Goal: Task Accomplishment & Management: Manage account settings

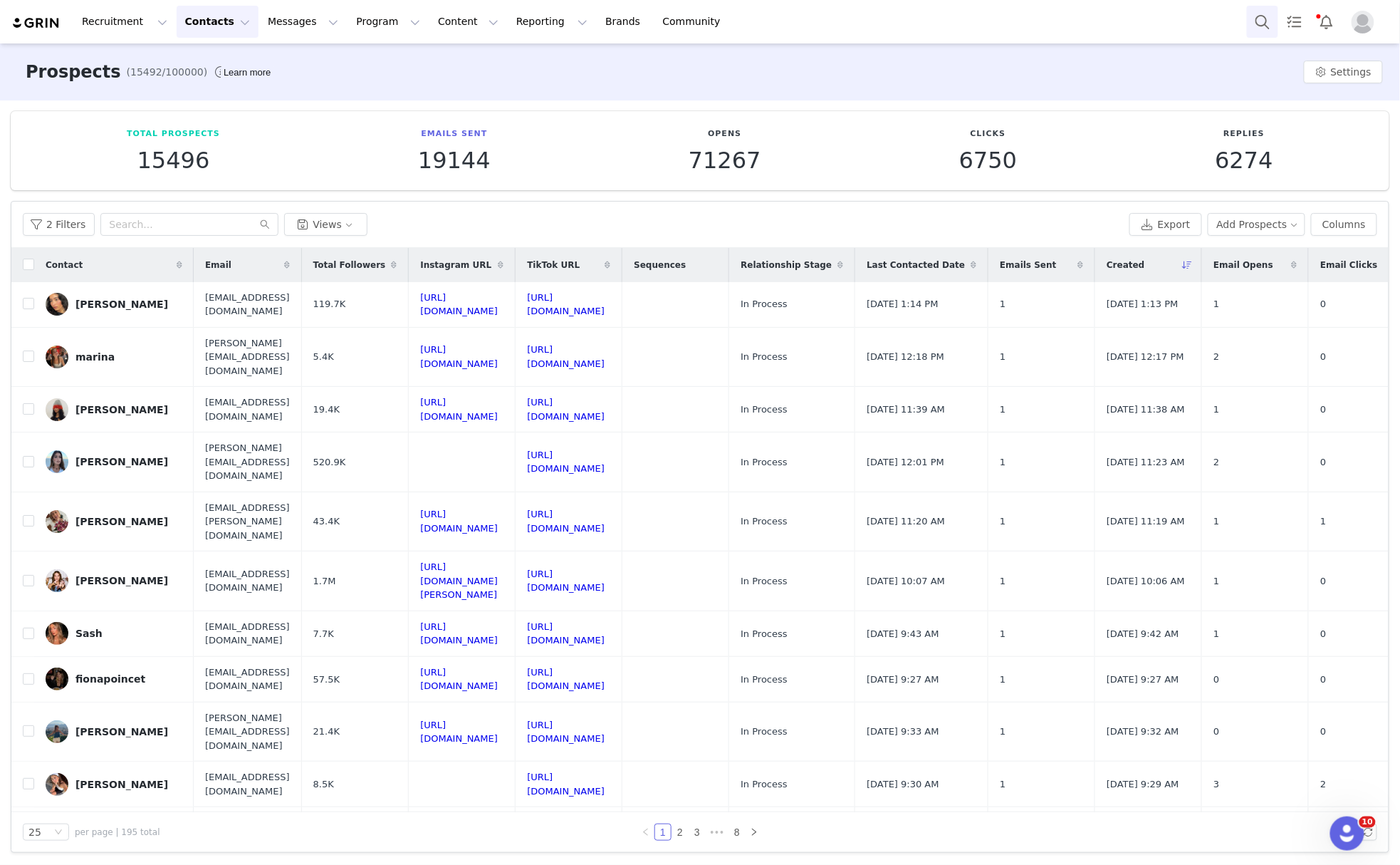
click at [1250, 19] on button "Search" at bounding box center [1262, 22] width 32 height 32
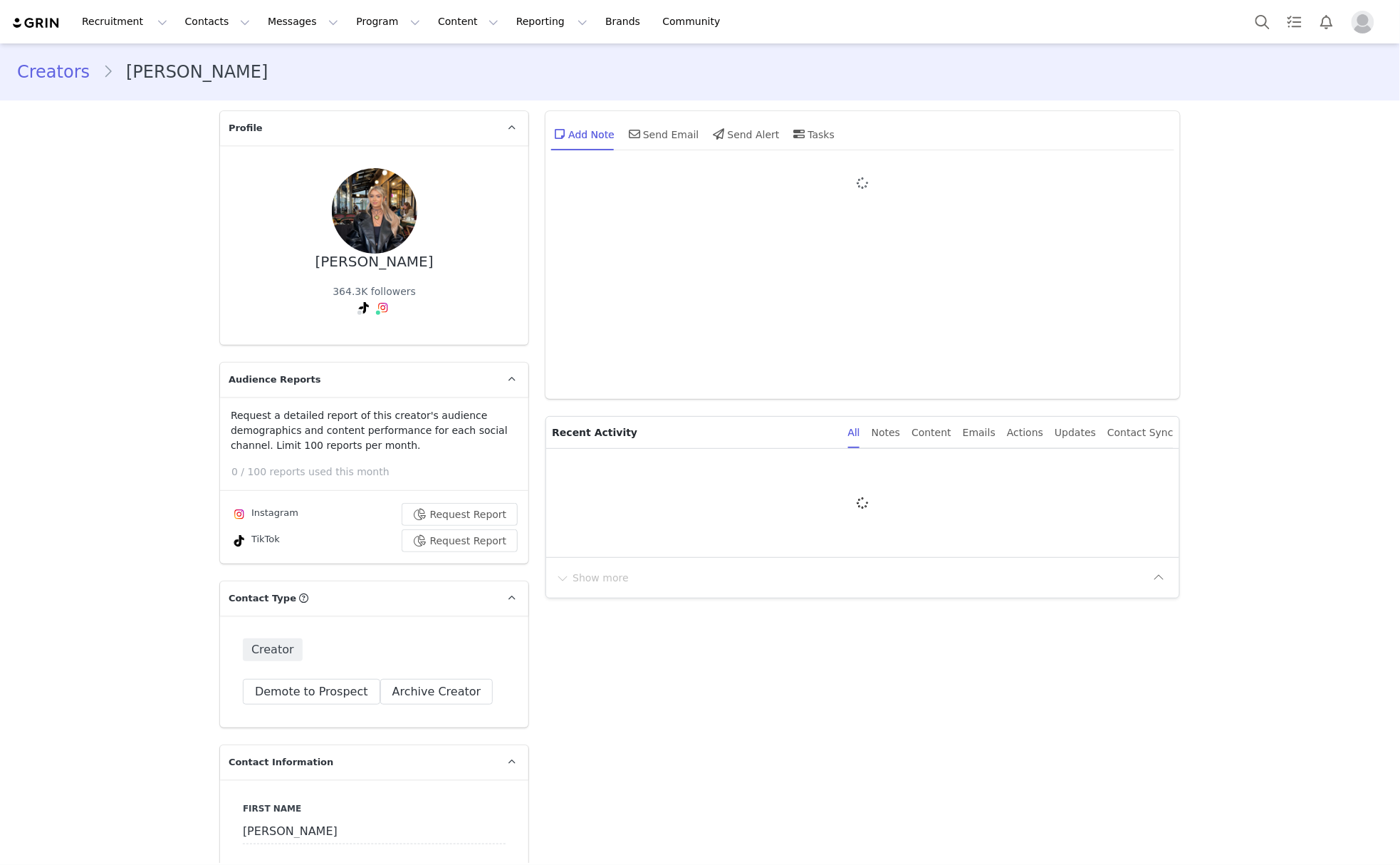
type input "+1 ([GEOGRAPHIC_DATA])"
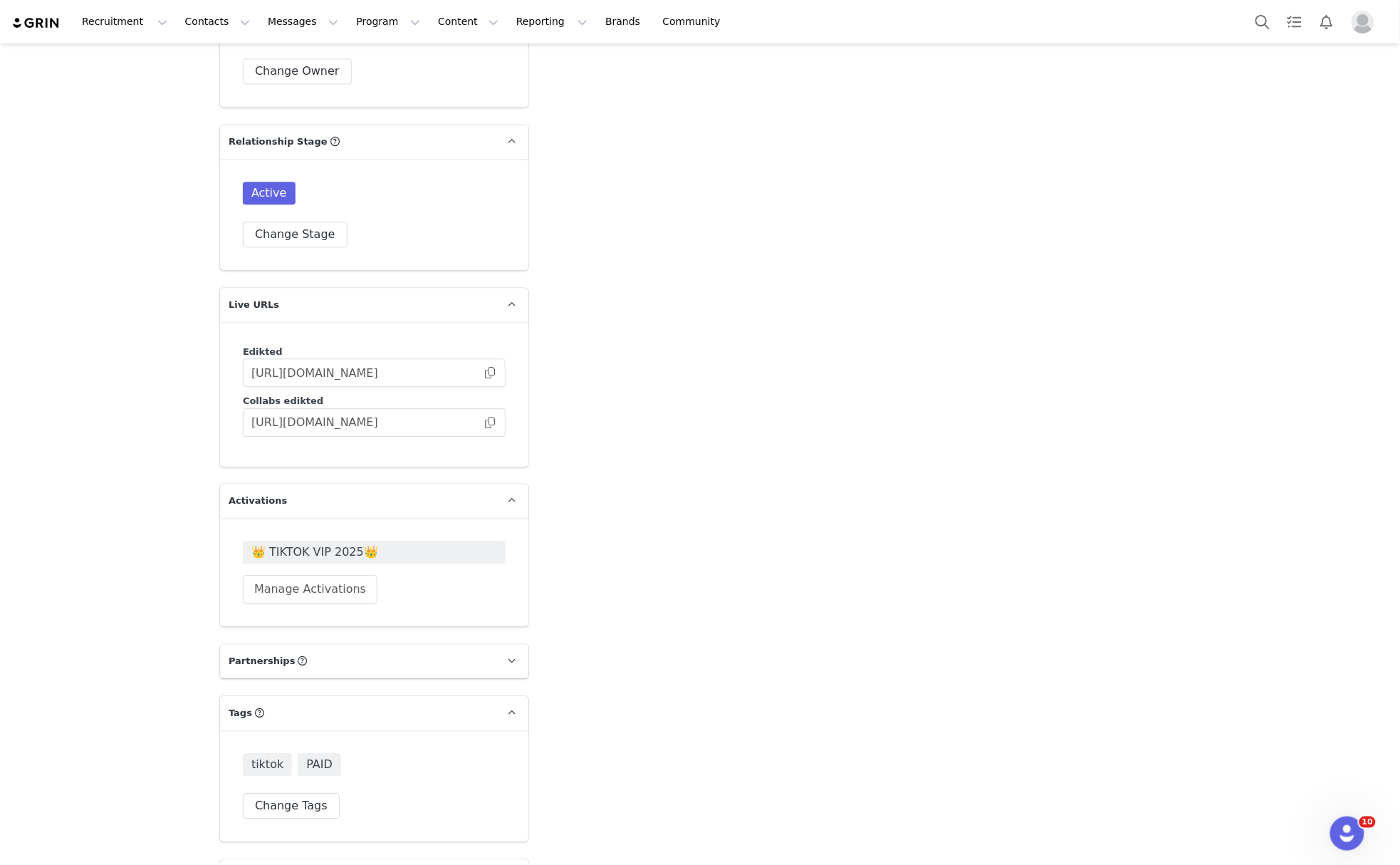
scroll to position [3526, 0]
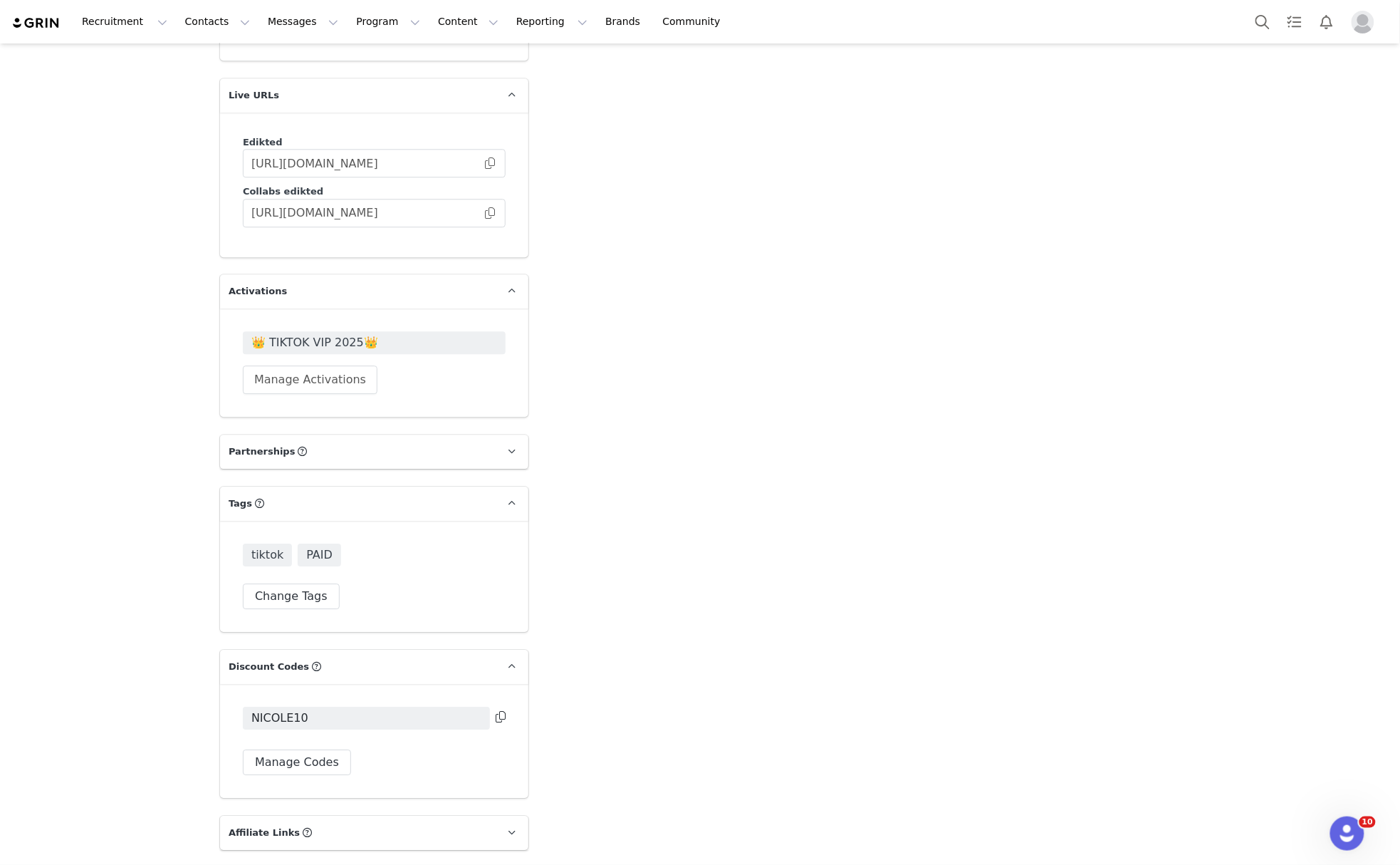
click at [315, 334] on span "👑 TIKTOK VIP 2025👑" at bounding box center [374, 343] width 245 height 17
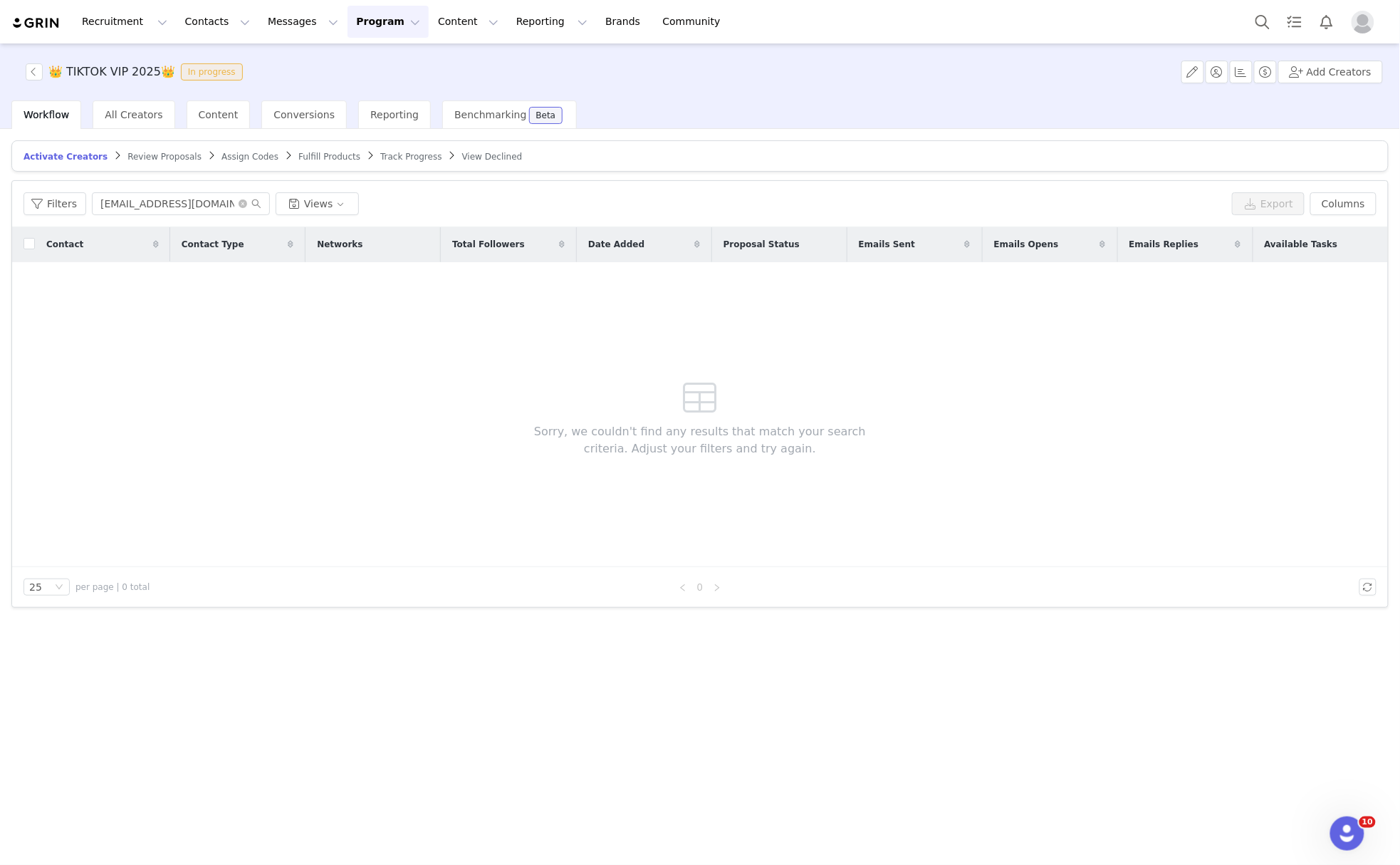
click at [380, 154] on span "Track Progress" at bounding box center [410, 157] width 61 height 10
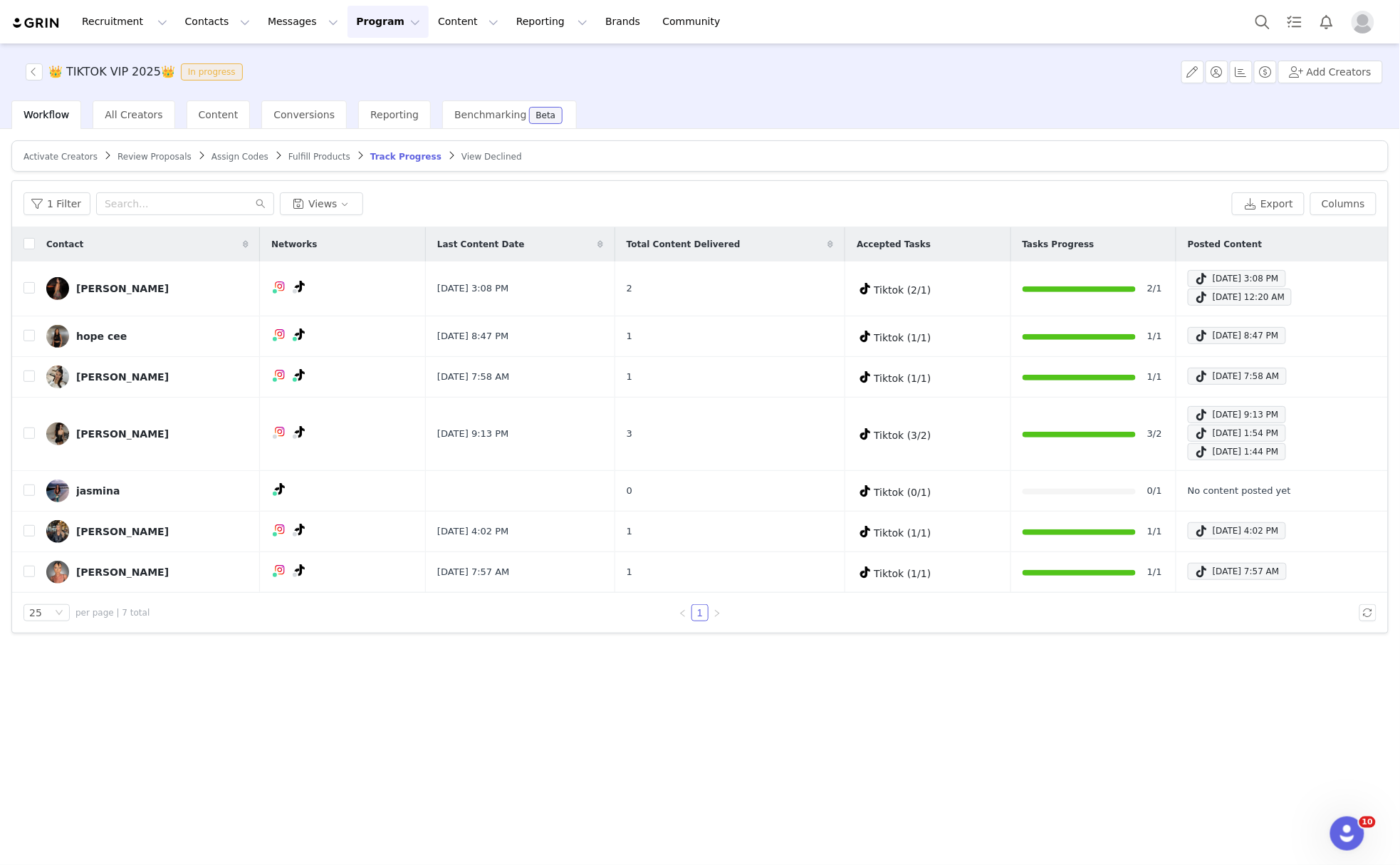
click at [232, 215] on div "1 Filter Views Export Columns" at bounding box center [700, 204] width 1375 height 46
click at [214, 199] on input "text" at bounding box center [185, 204] width 178 height 23
paste input "nicole@aquariuscreative.co.uk"
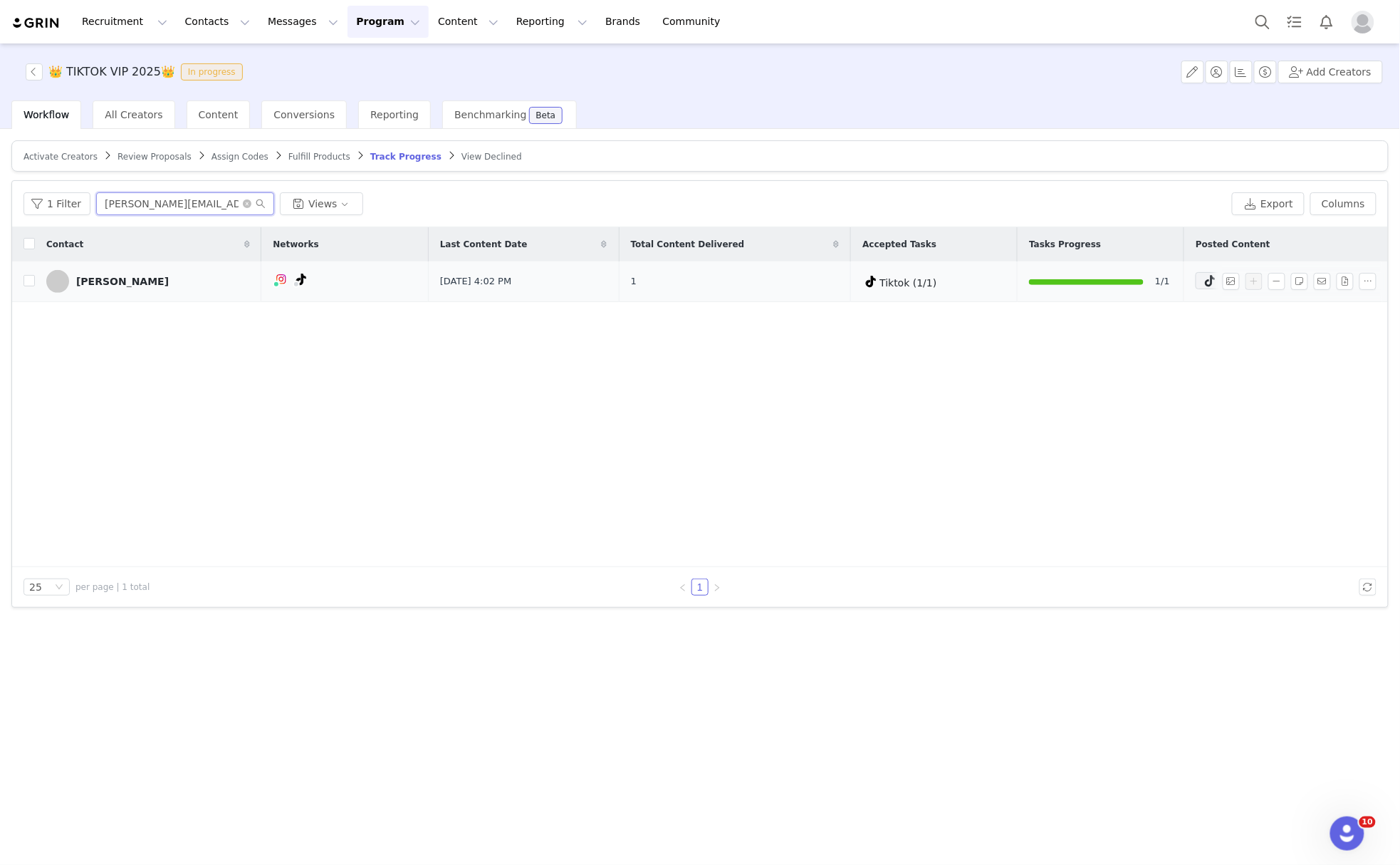
type input "nicole@aquariuscreative.co.uk"
click at [58, 280] on span at bounding box center [58, 282] width 23 height 23
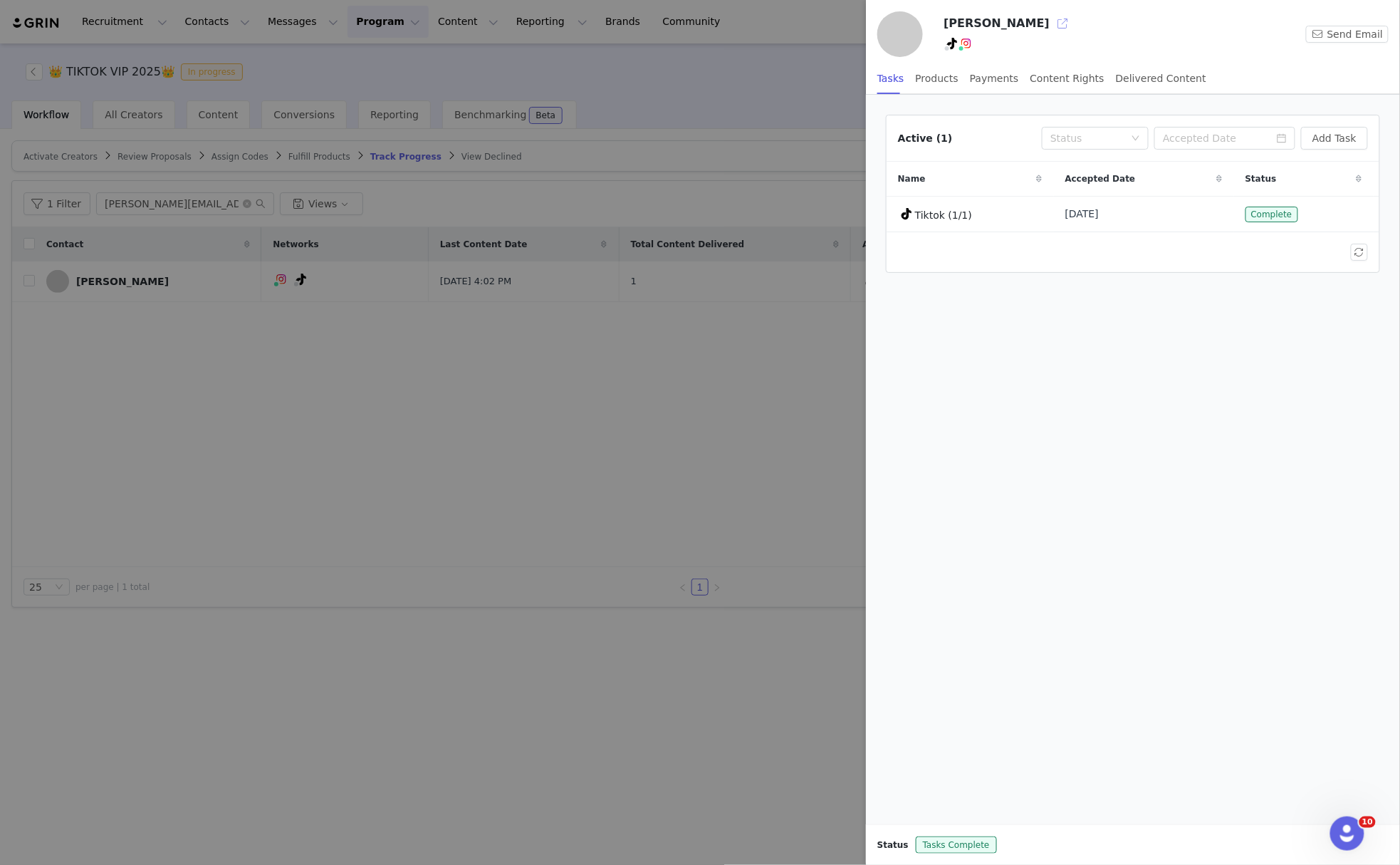
click at [1051, 23] on button "button" at bounding box center [1062, 24] width 23 height 23
click at [717, 389] on div at bounding box center [700, 432] width 1400 height 865
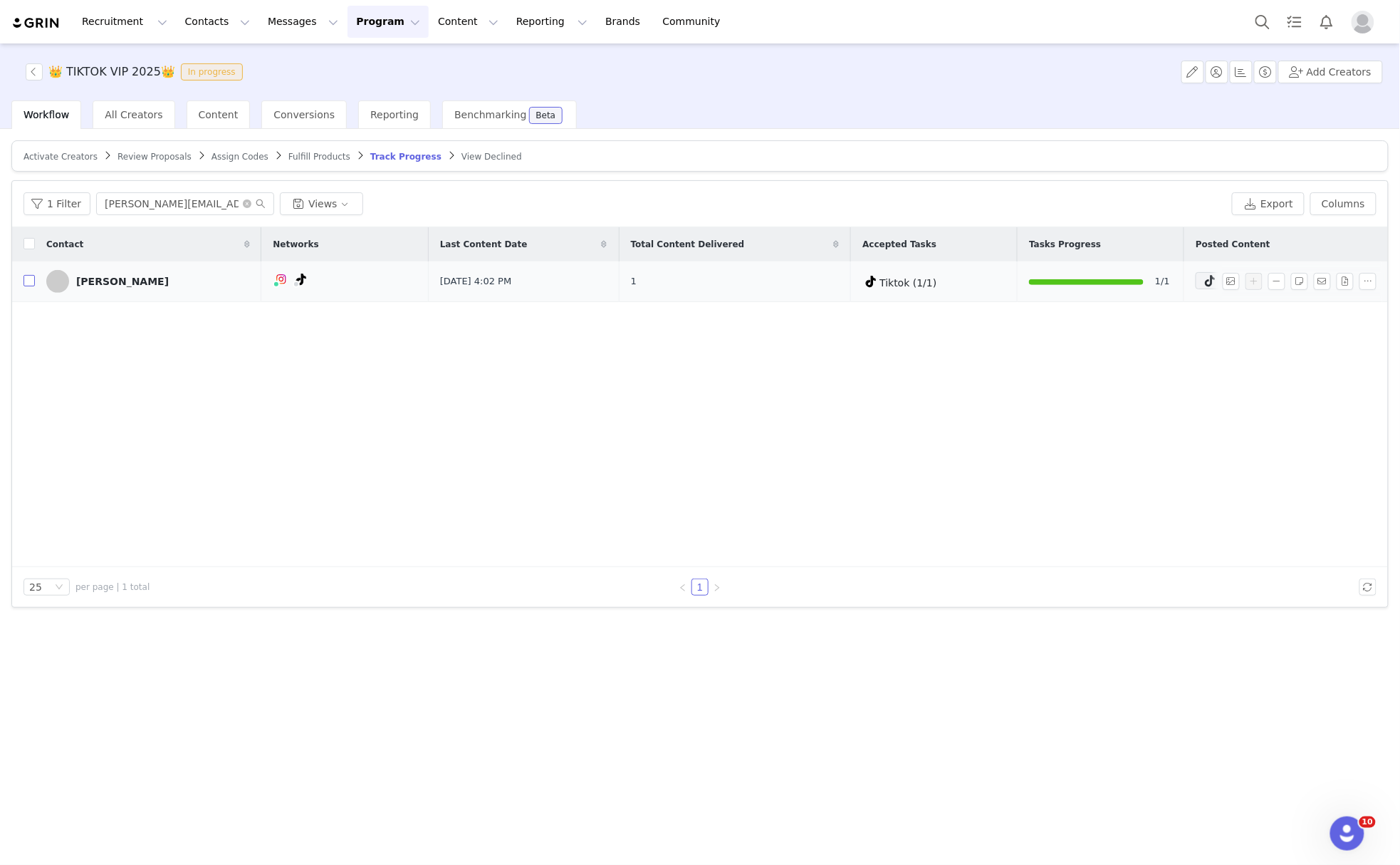
click at [25, 286] on input "checkbox" at bounding box center [29, 280] width 12 height 12
checkbox input "true"
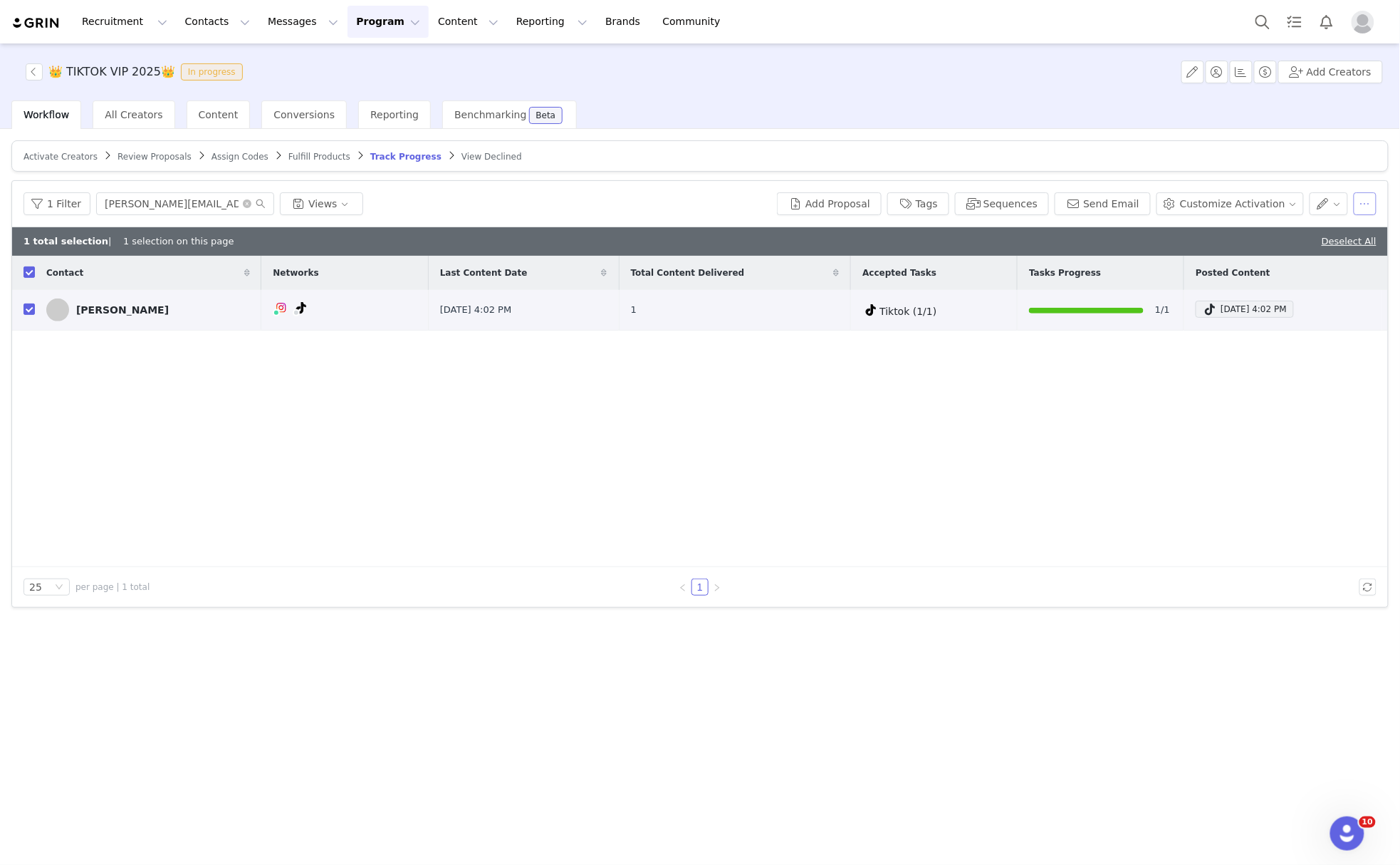
click at [1367, 203] on button "button" at bounding box center [1365, 204] width 23 height 23
click at [1327, 280] on span "Pause Content & Reporting" at bounding box center [1302, 277] width 134 height 15
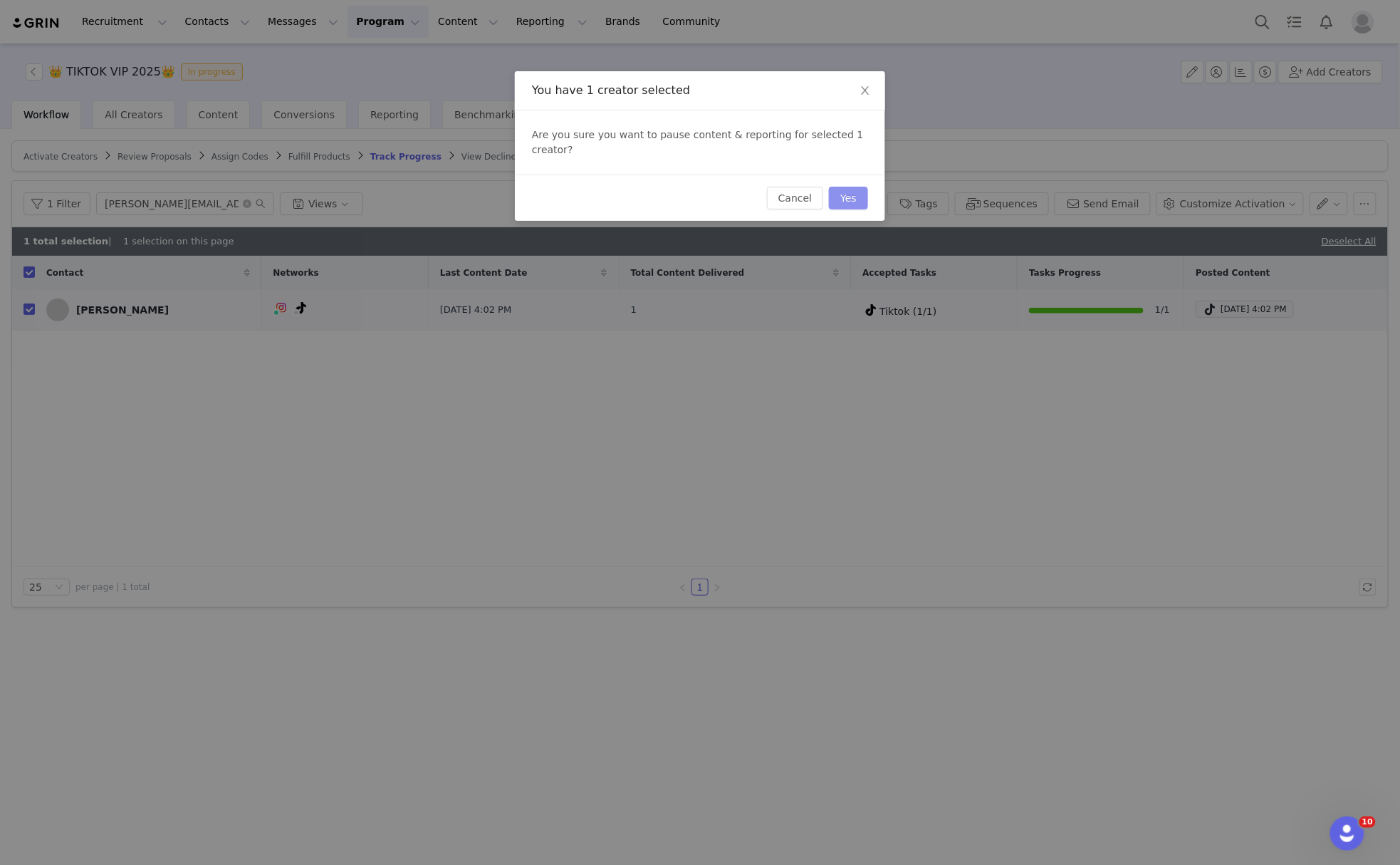
click at [847, 187] on button "Yes" at bounding box center [848, 198] width 39 height 23
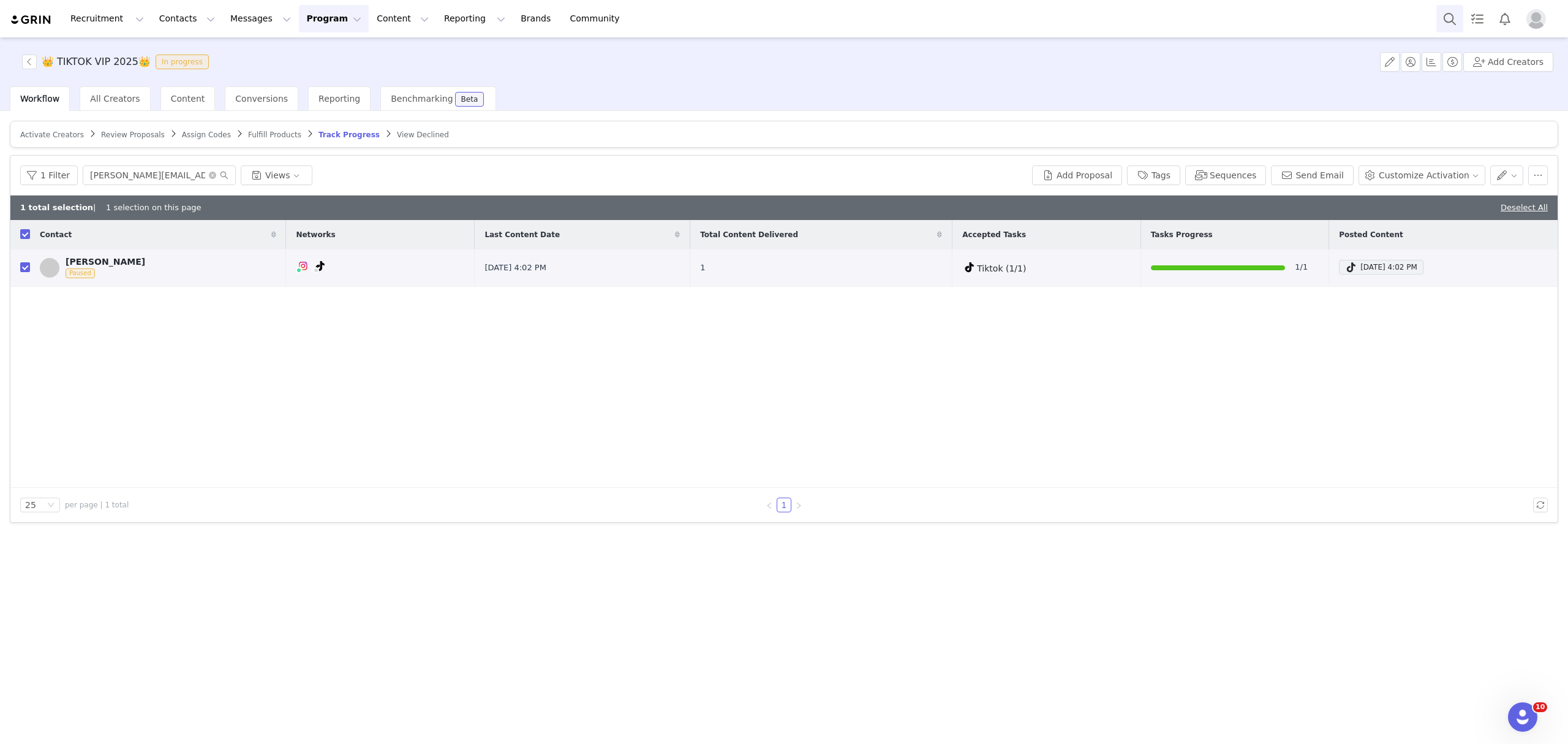
click at [1204, 16] on button "Search" at bounding box center [1450, 19] width 27 height 28
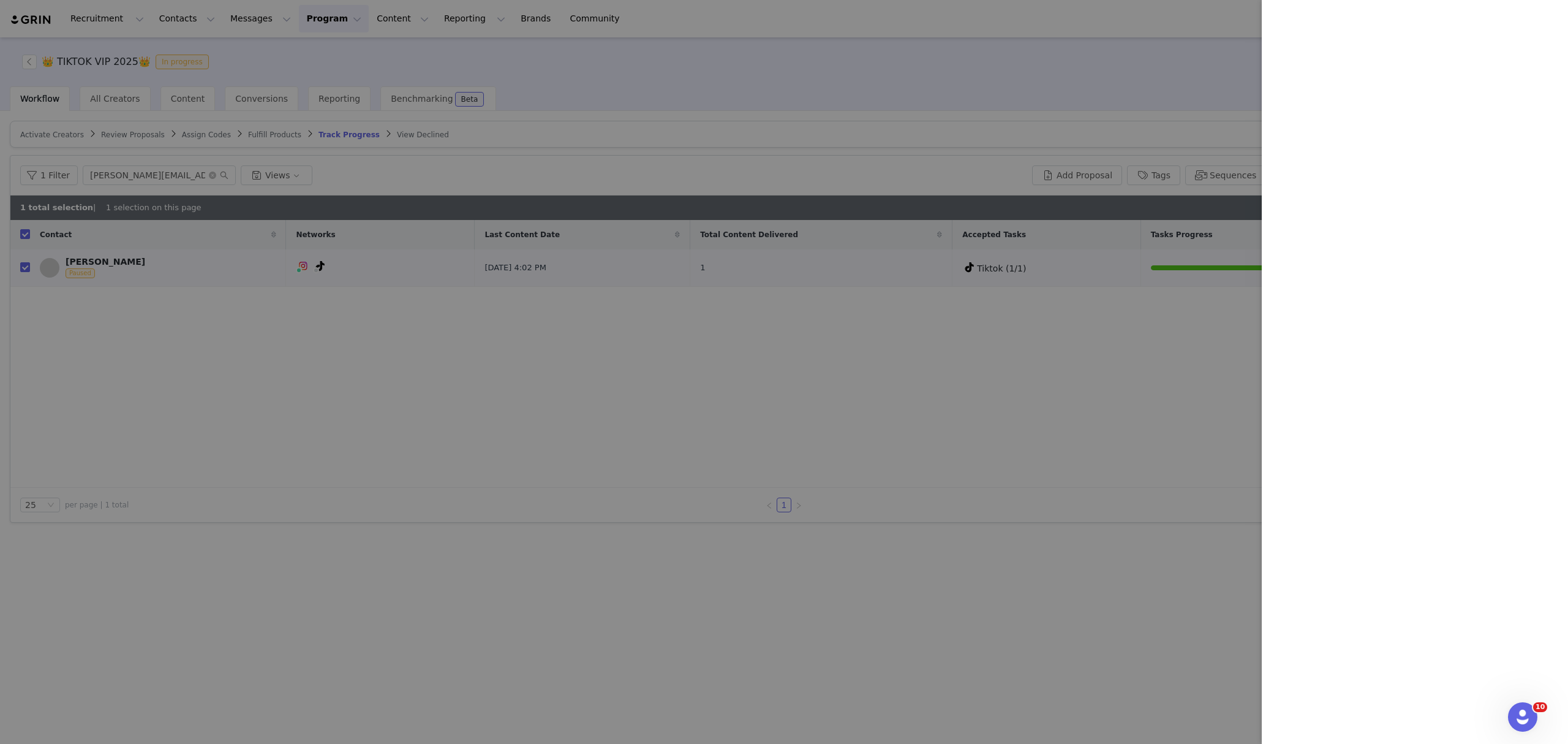
click at [975, 62] on div at bounding box center [784, 372] width 1568 height 744
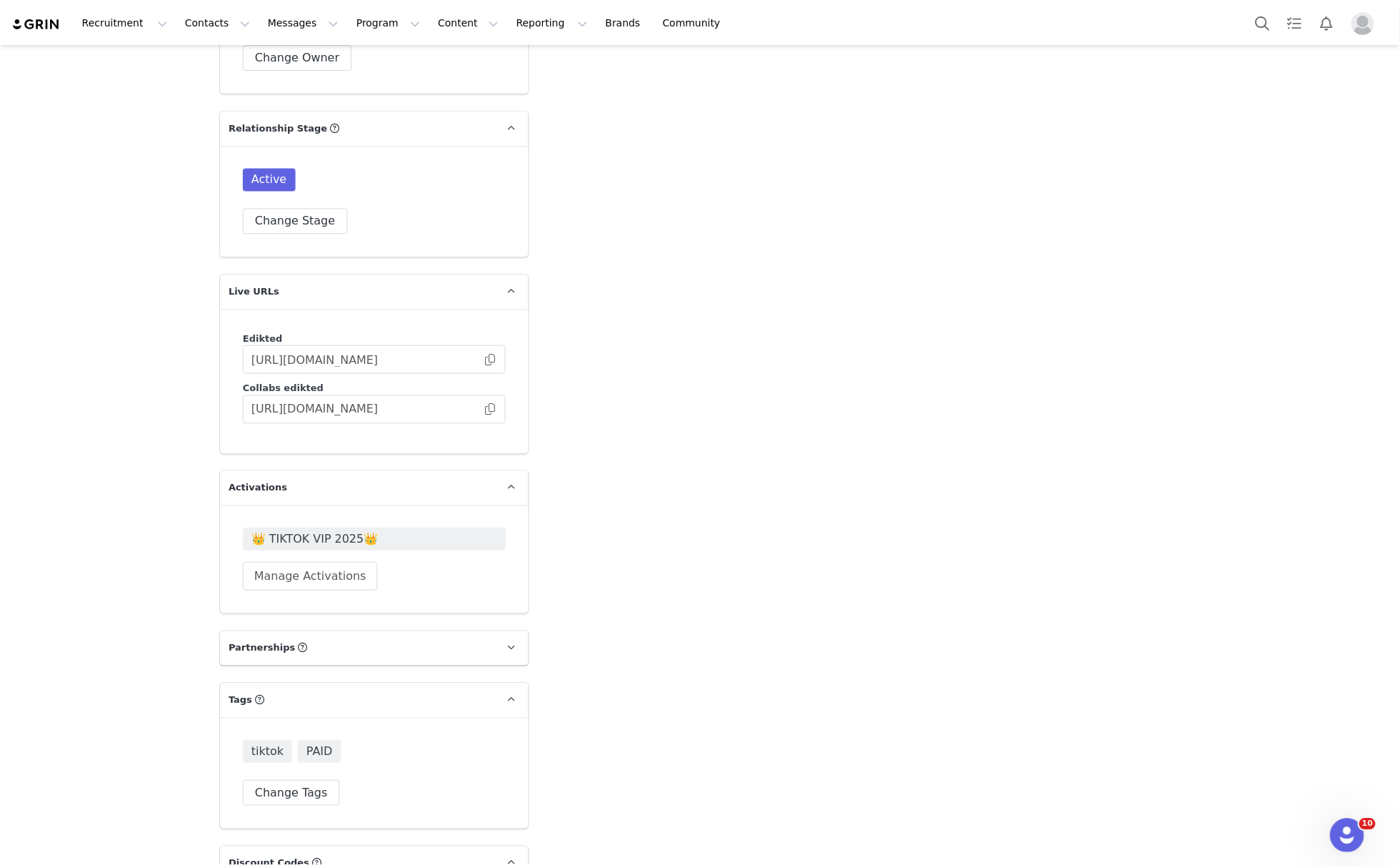
scroll to position [3359, 0]
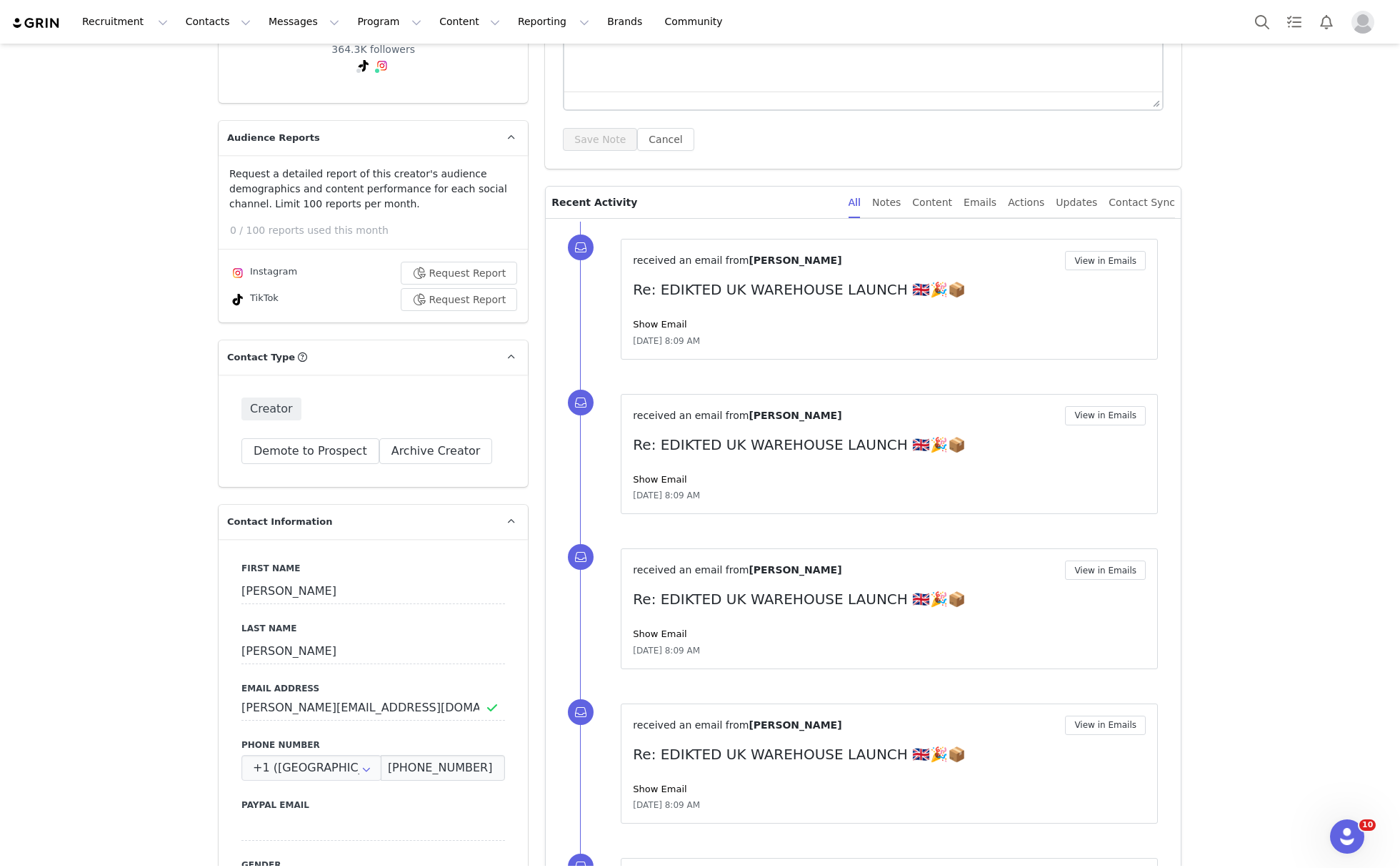
scroll to position [0, 0]
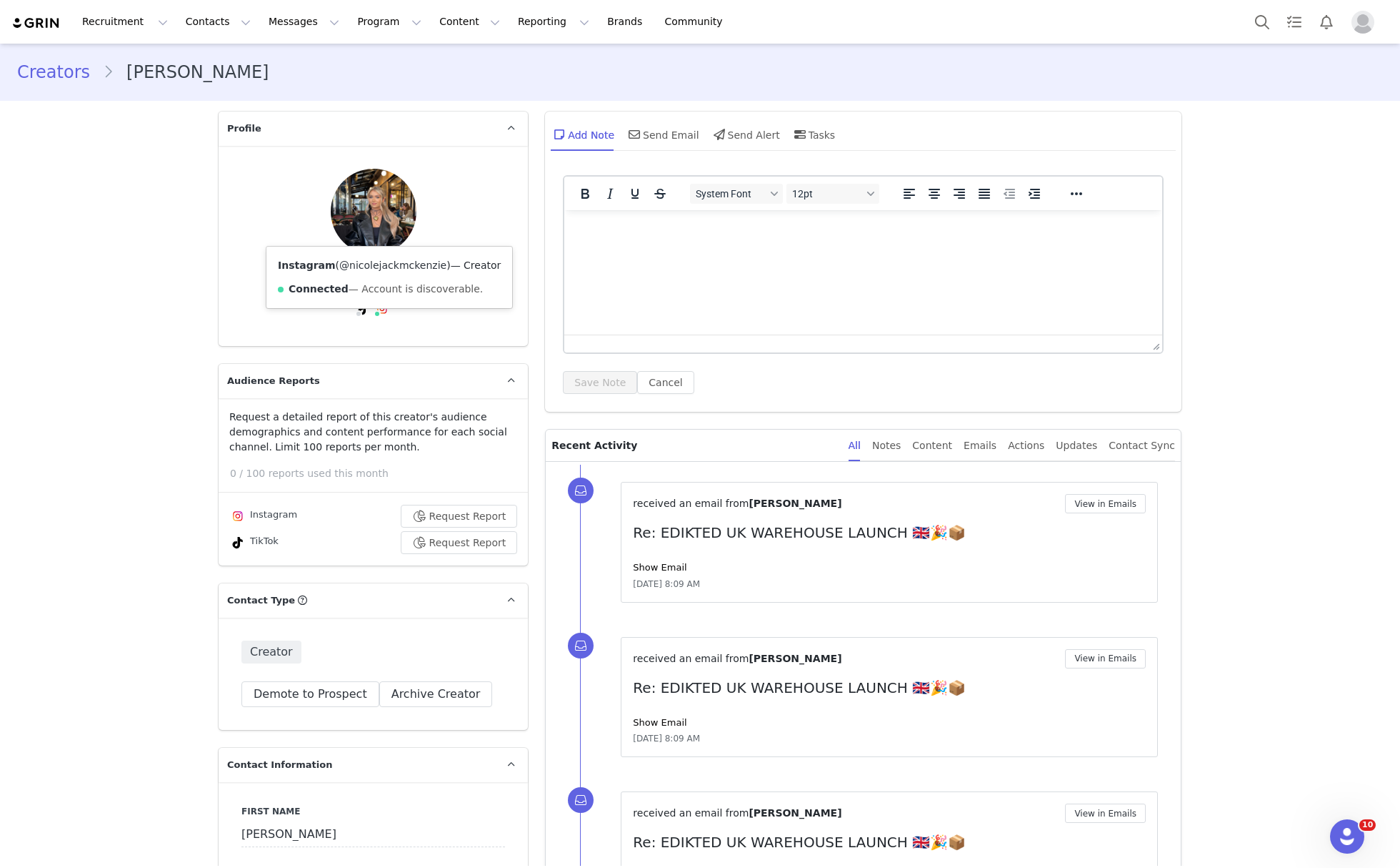
click at [361, 261] on link "@nicolejackmckenzie" at bounding box center [392, 265] width 107 height 12
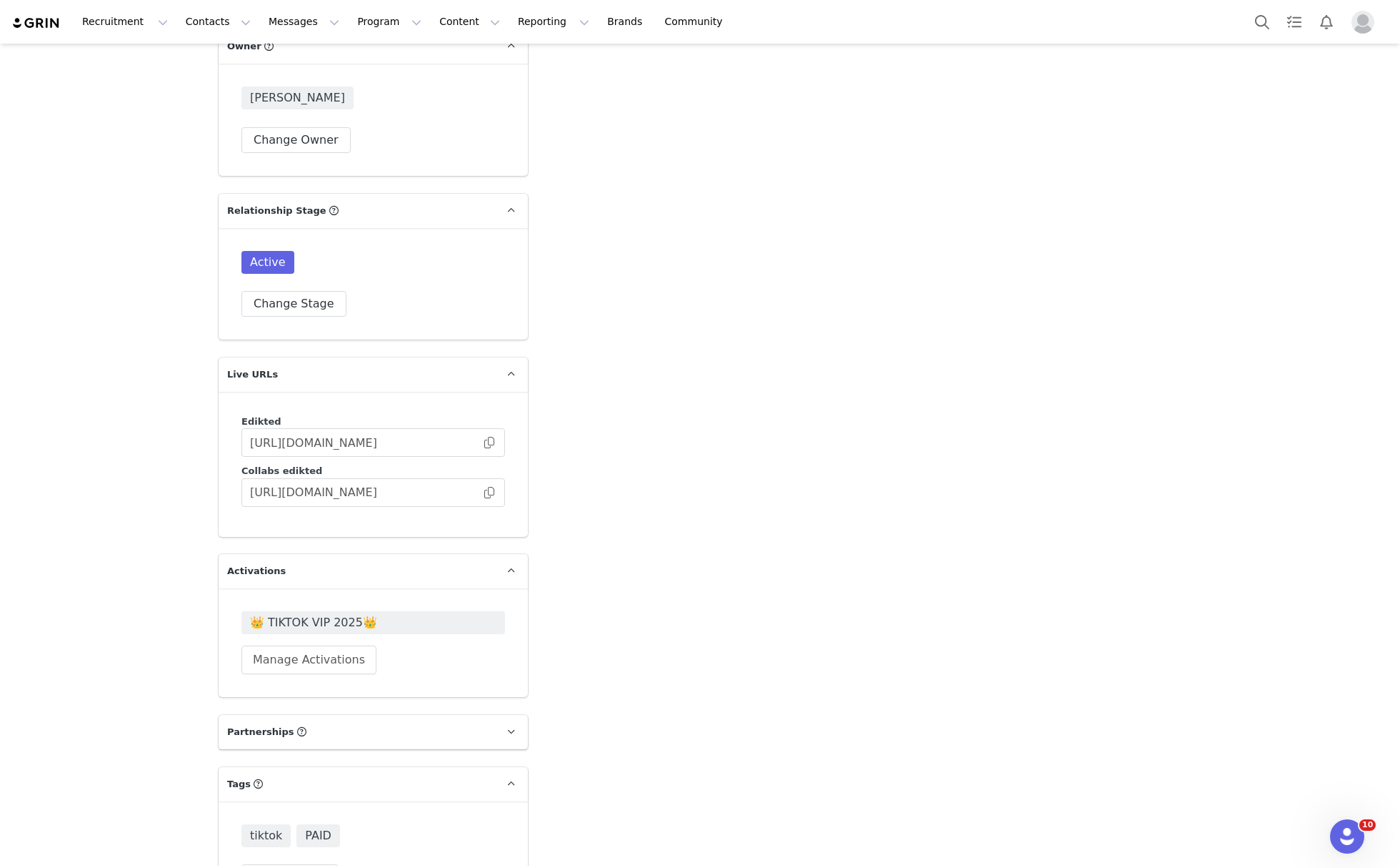
scroll to position [3254, 0]
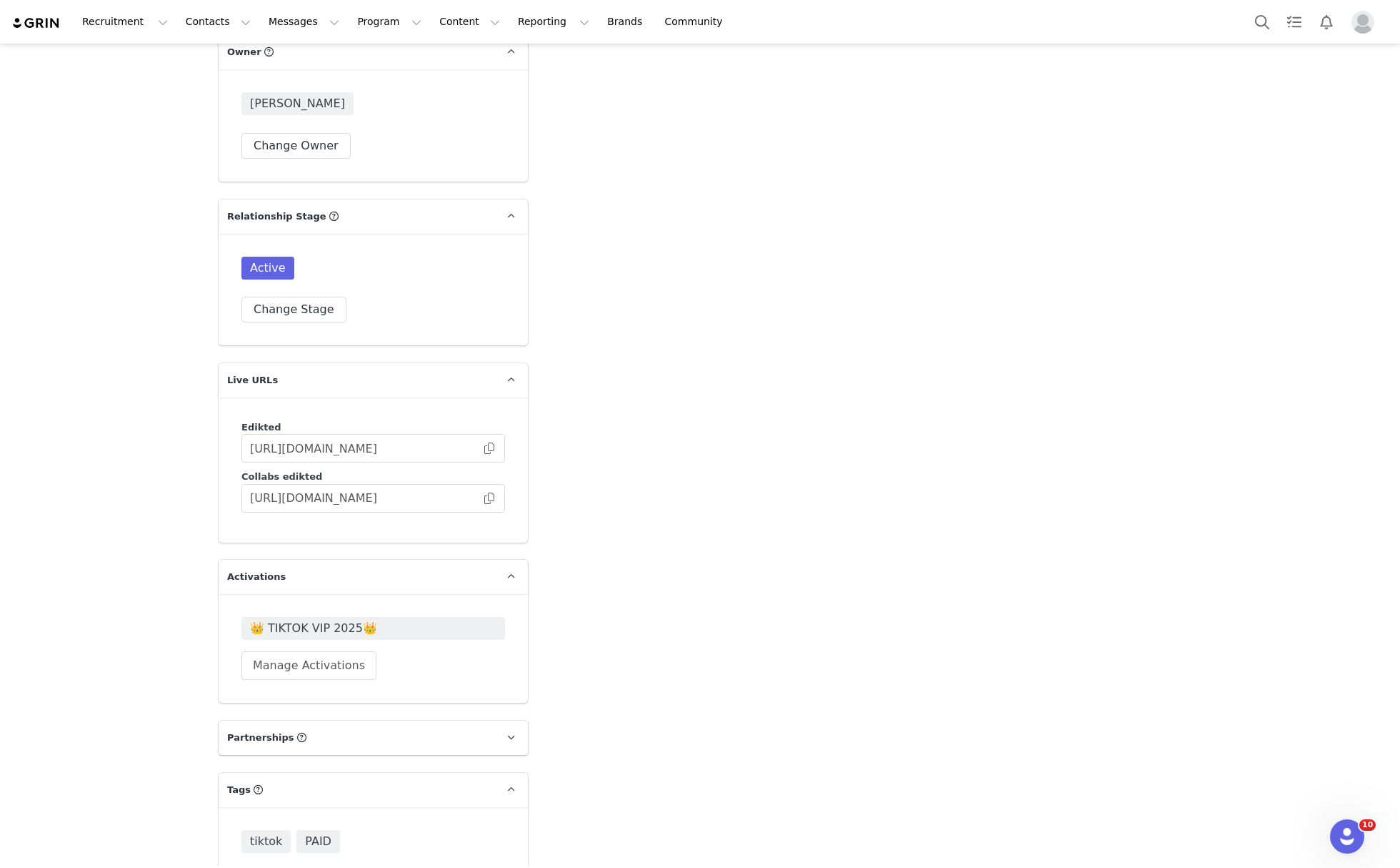
click at [297, 867] on button "Change Tags" at bounding box center [290, 882] width 98 height 26
click at [310, 839] on input at bounding box center [373, 852] width 245 height 26
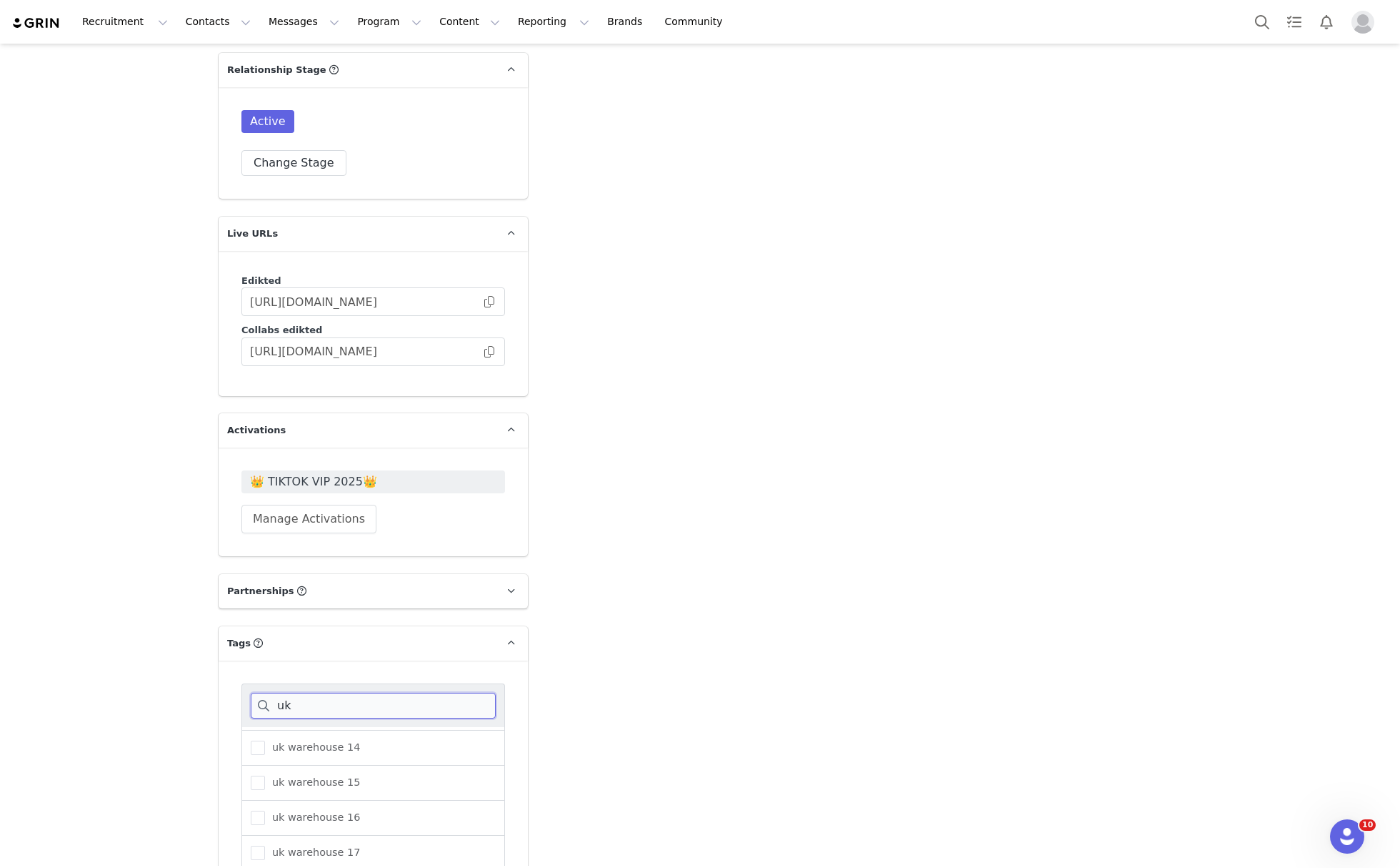
scroll to position [3443, 0]
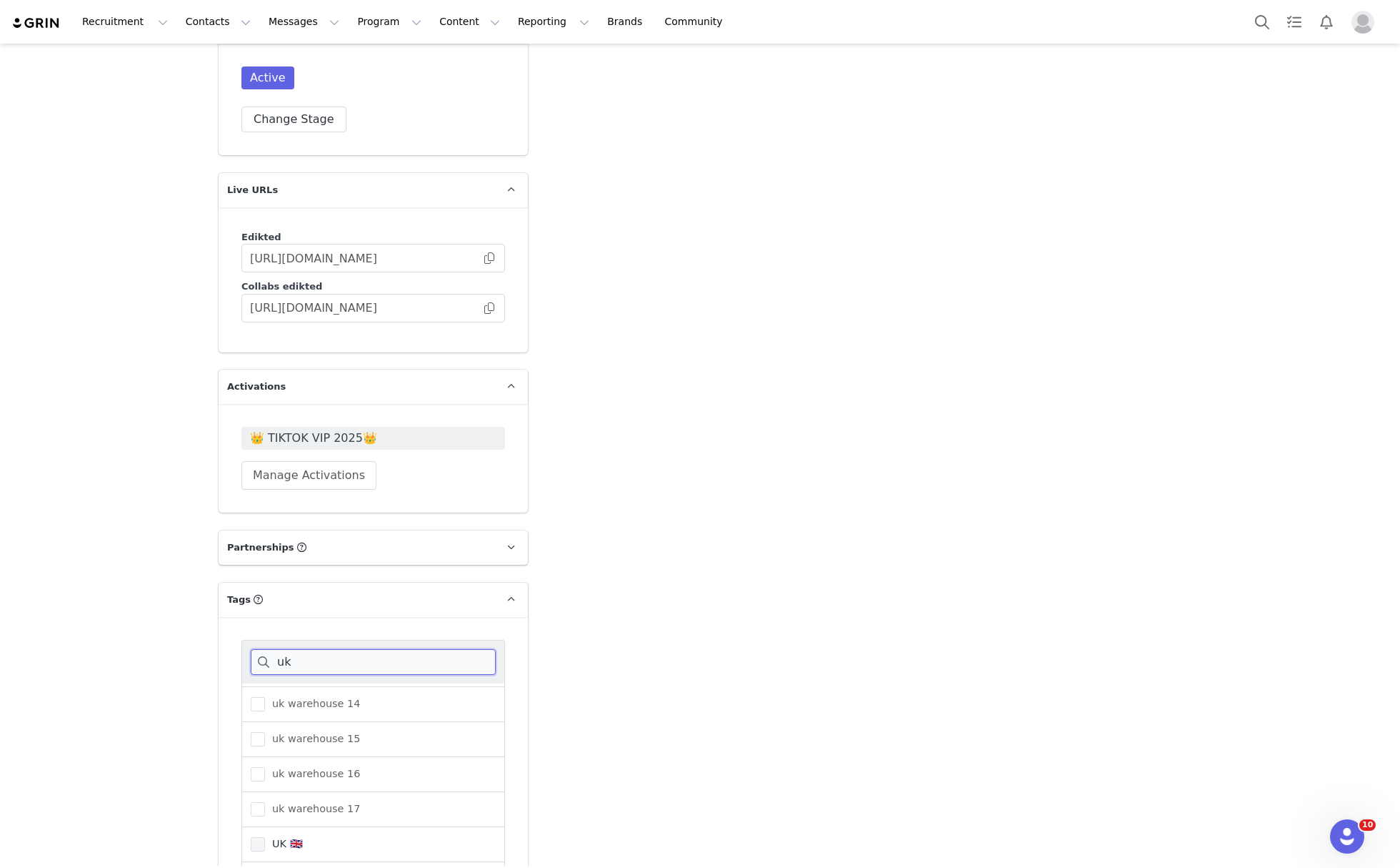
type input "uk"
click at [269, 837] on span "UK 🇬🇧" at bounding box center [283, 844] width 38 height 14
click at [265, 837] on input "UK 🇬🇧" at bounding box center [265, 837] width 0 height 0
drag, startPoint x: 279, startPoint y: 853, endPoint x: 275, endPoint y: 835, distance: 18.4
click at [277, 849] on div "uk Duke uk uk infl event uk pop up uk warehouse 14 uk warehouse 15 uk warehouse…" at bounding box center [373, 794] width 310 height 355
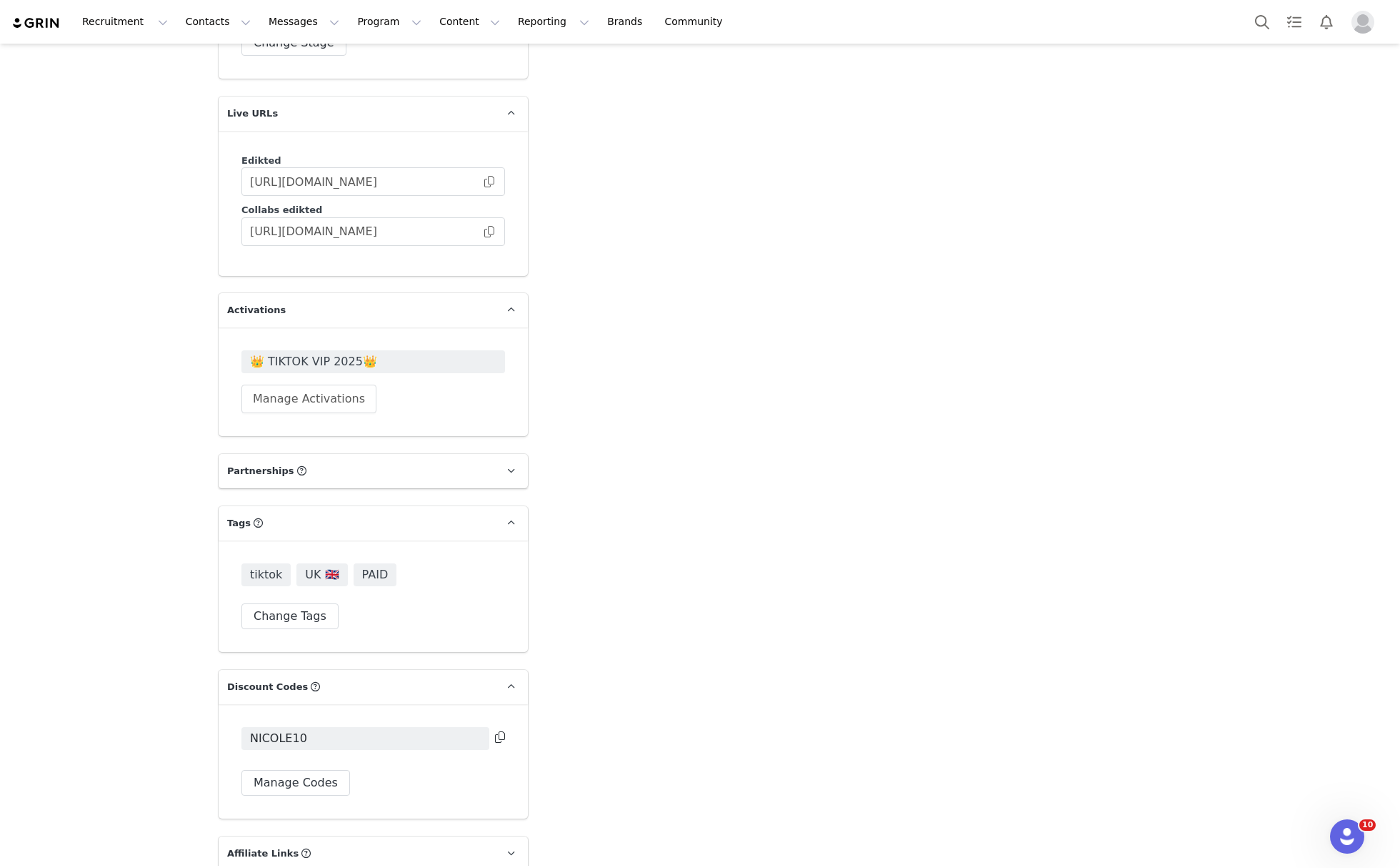
scroll to position [3538, 0]
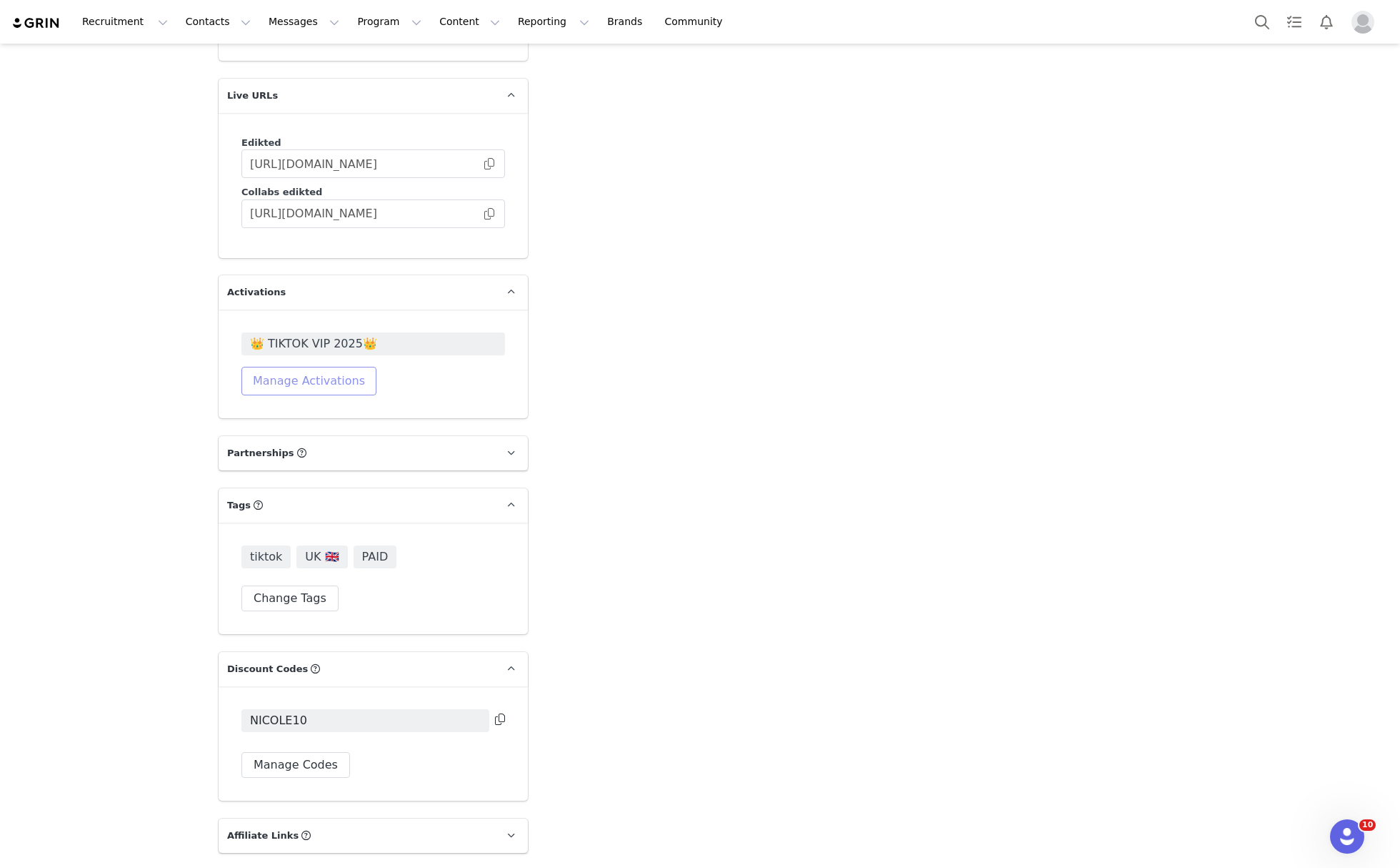
click at [323, 367] on button "Manage Activations" at bounding box center [309, 381] width 135 height 29
click at [330, 329] on div "Select Activation" at bounding box center [263, 335] width 139 height 22
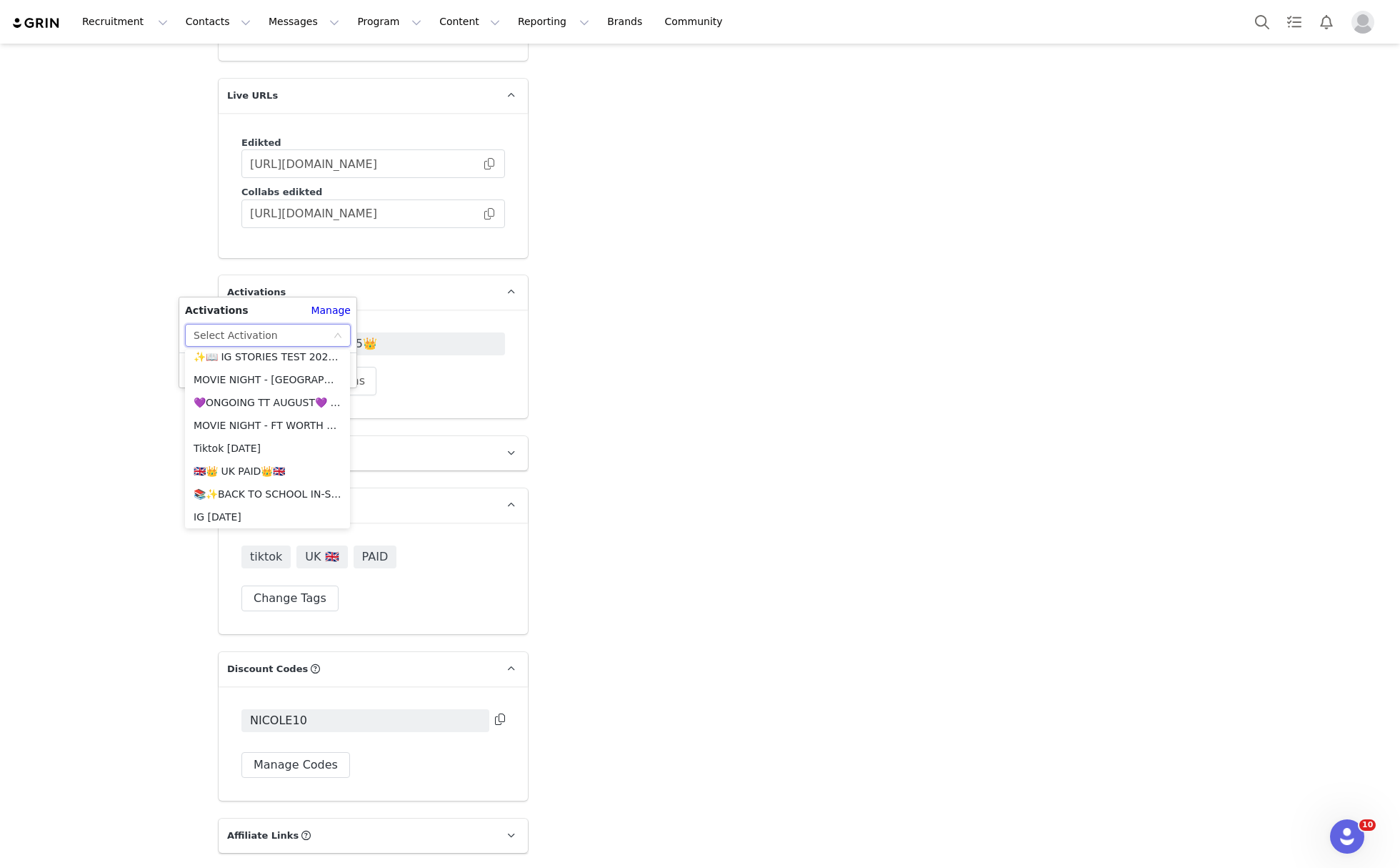
scroll to position [933, 0]
click at [248, 416] on li "🇬🇧👑 UK PAID👑🇬🇧" at bounding box center [267, 415] width 165 height 23
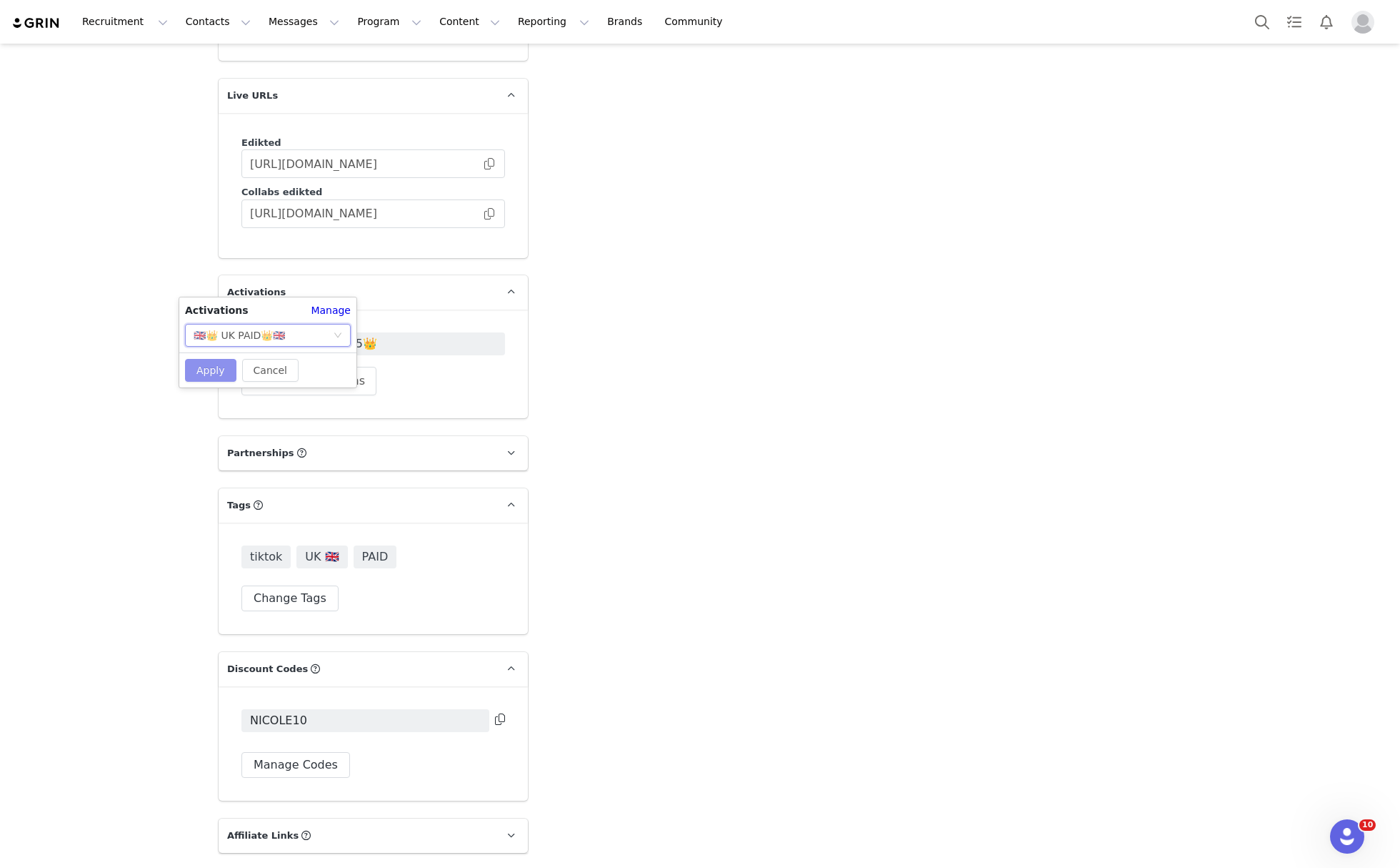
click at [209, 375] on button "Apply" at bounding box center [211, 370] width 51 height 23
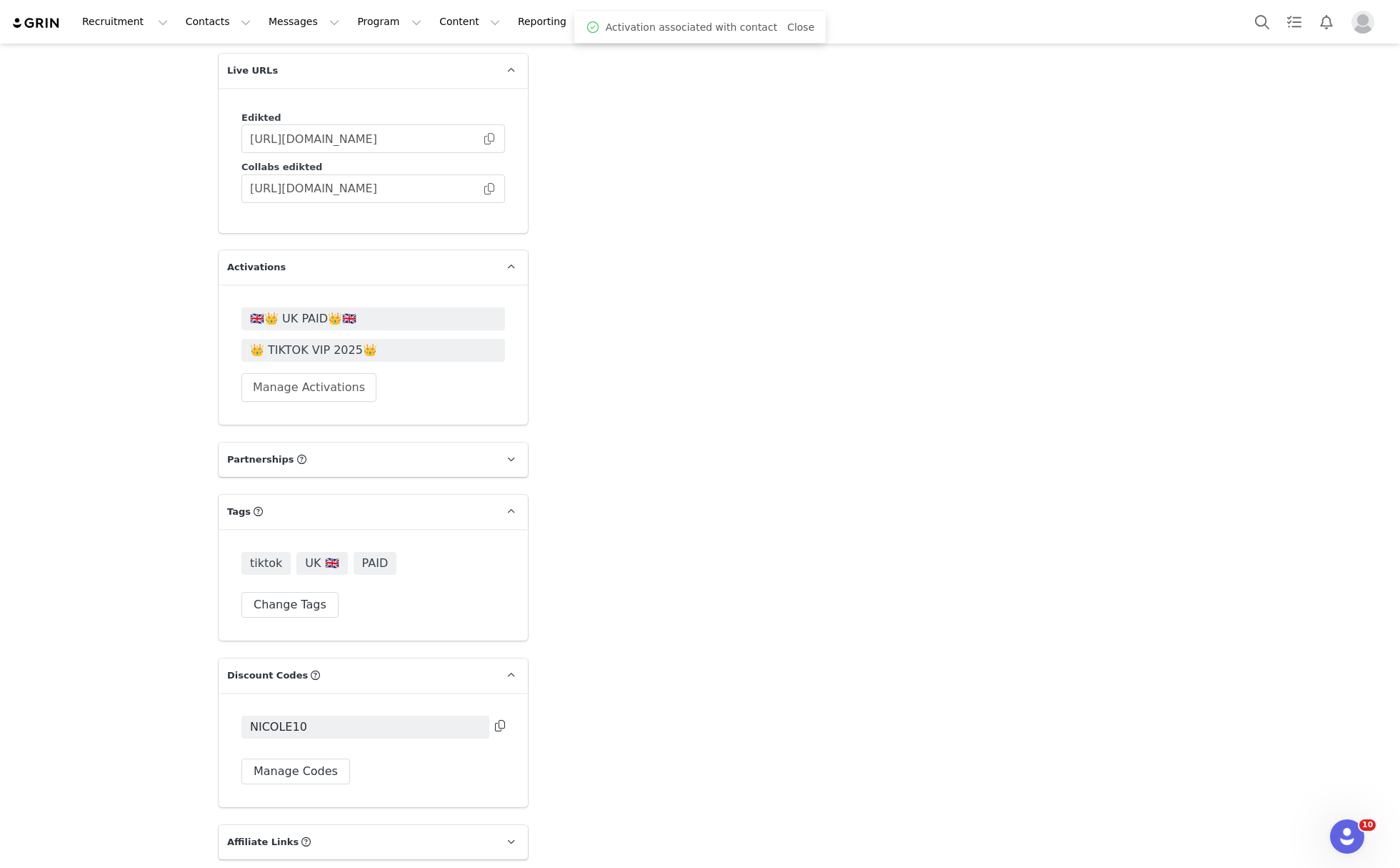
scroll to position [3570, 0]
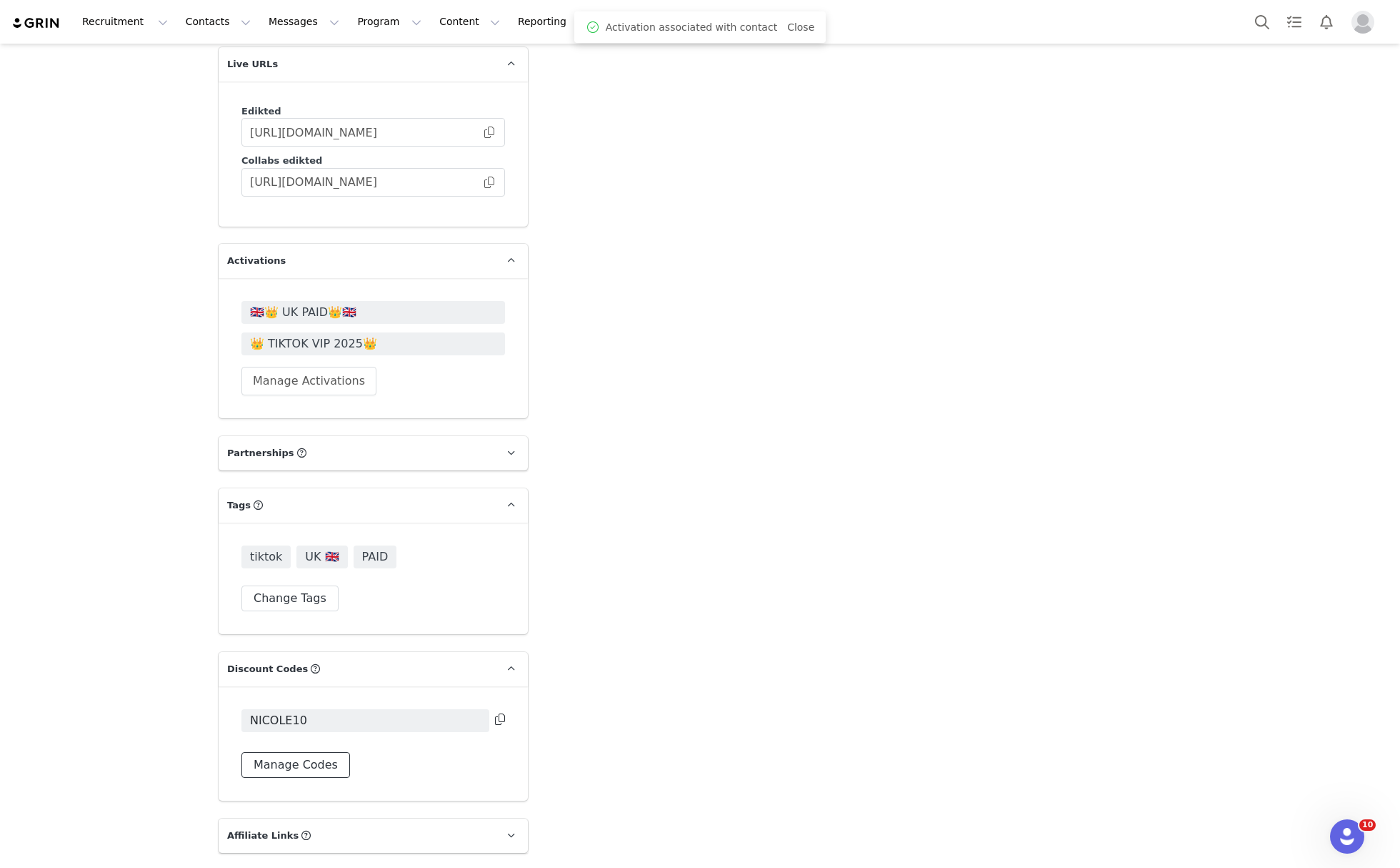
click at [294, 752] on button "Manage Codes" at bounding box center [296, 764] width 108 height 26
click at [306, 794] on button "Assign New Code" at bounding box center [303, 806] width 123 height 26
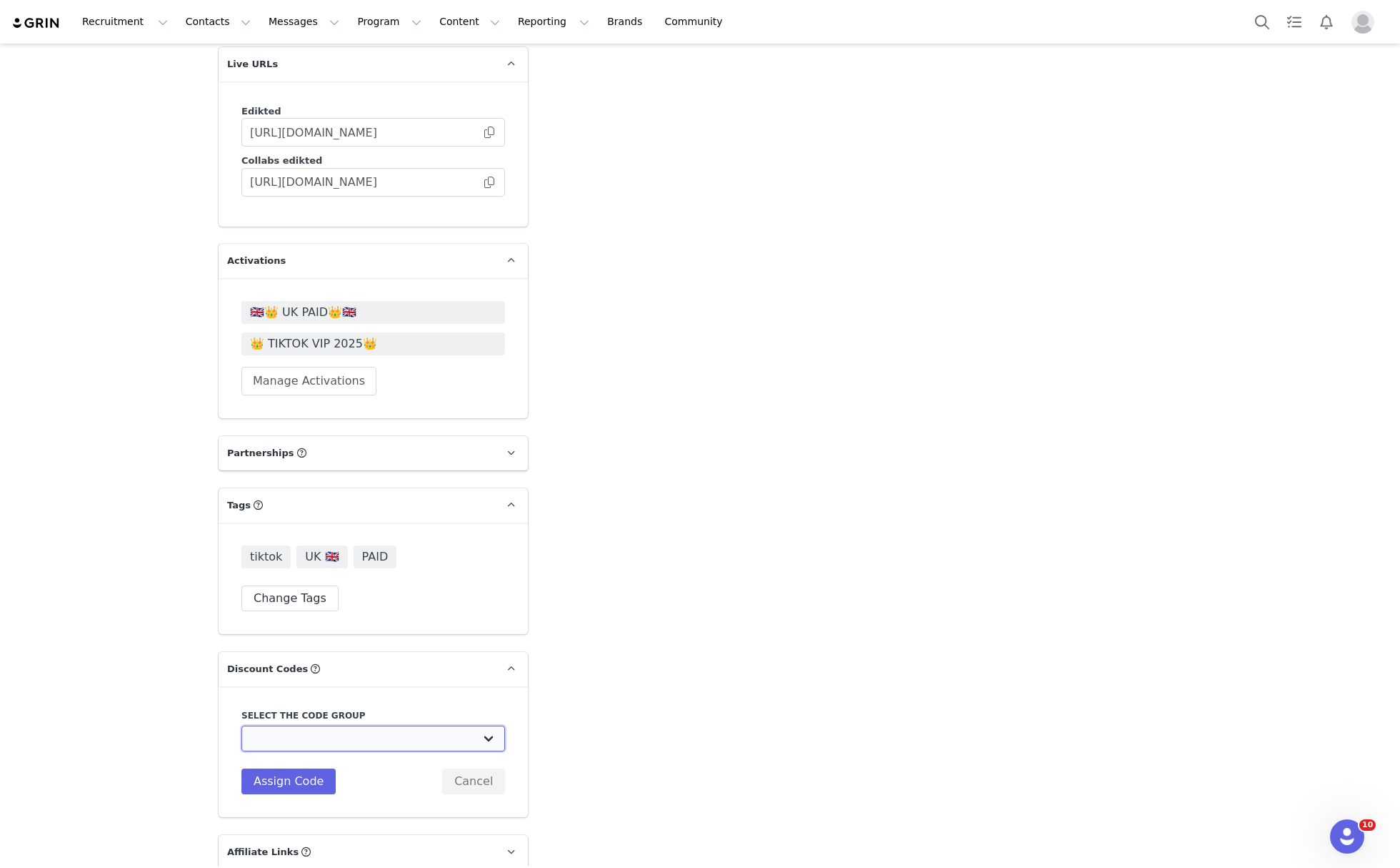
drag, startPoint x: 327, startPoint y: 635, endPoint x: 329, endPoint y: 647, distance: 12.2
click at [327, 726] on select "Edikted UK: NEW TIKTOK ❤️ Edikted UK: NEW IG ❤️ Edikted: Students + IG Edikted:…" at bounding box center [373, 738] width 264 height 26
select select "10009859"
click at [241, 726] on select "Edikted UK: NEW TIKTOK ❤️ Edikted UK: NEW IG ❤️ Edikted: Students + IG Edikted:…" at bounding box center [373, 738] width 264 height 26
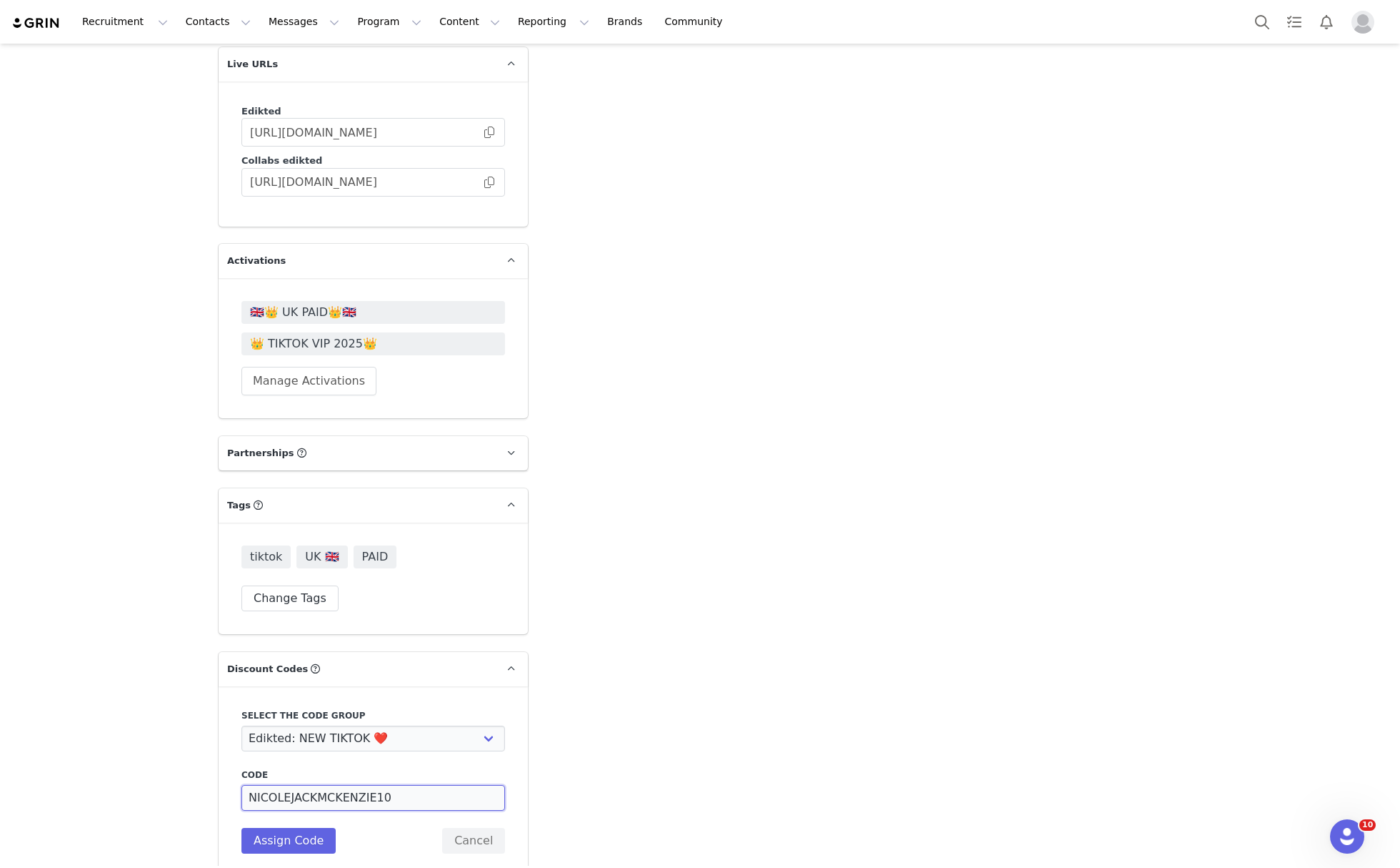
drag, startPoint x: 395, startPoint y: 701, endPoint x: 279, endPoint y: 720, distance: 117.5
click at [279, 768] on div "Code NICOLEJACKMCKENZIE10 Description Assign Code Cancel" at bounding box center [373, 811] width 264 height 85
type input "NICOLEMC10"
click at [281, 828] on button "Assign Code" at bounding box center [289, 840] width 94 height 26
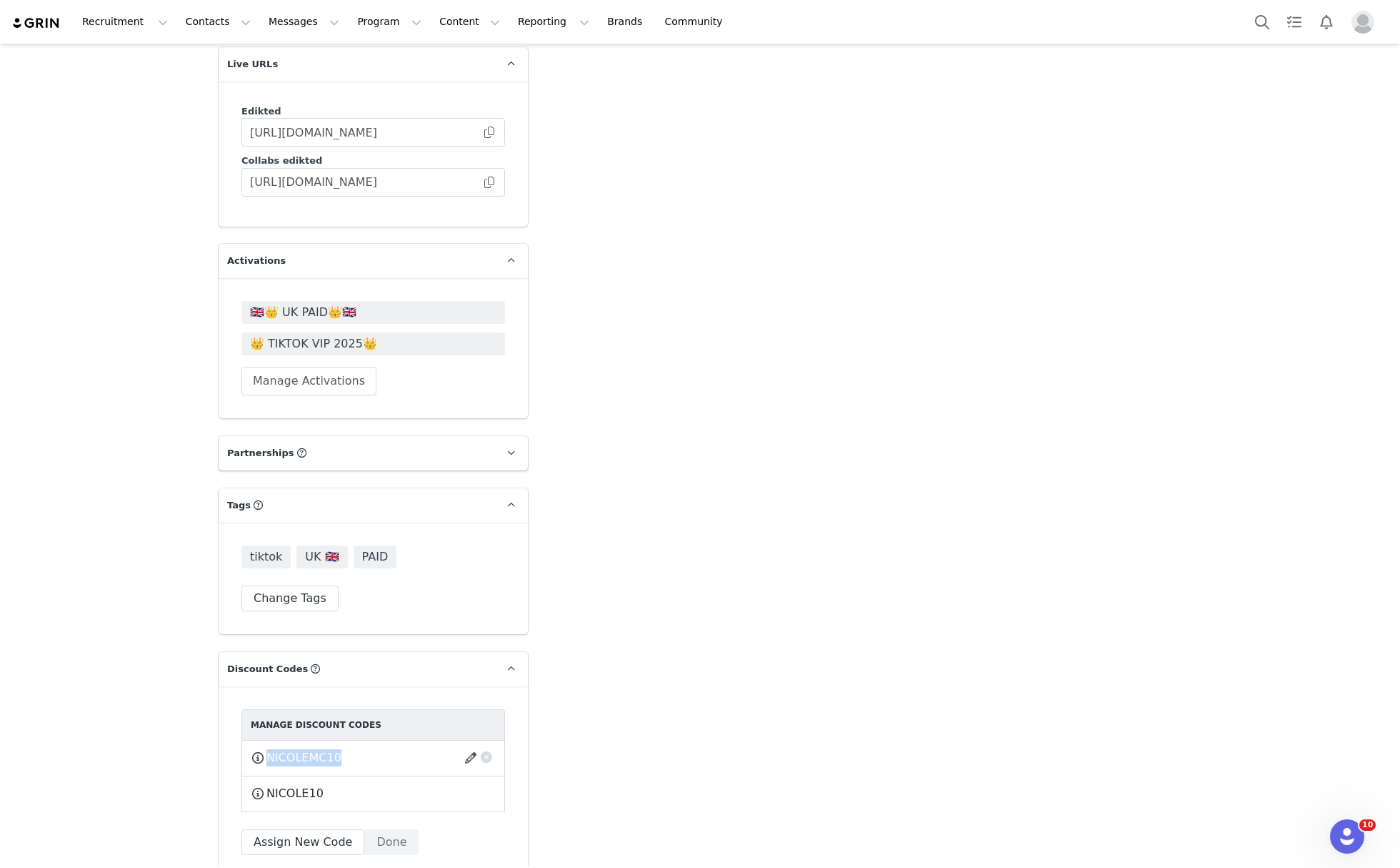
drag, startPoint x: 324, startPoint y: 655, endPoint x: 257, endPoint y: 661, distance: 67.3
click at [257, 749] on div "NICOLEMC10 This code will no longer be usable and any revenue attribution will …" at bounding box center [373, 757] width 245 height 18
copy div "NICOLEMC10"
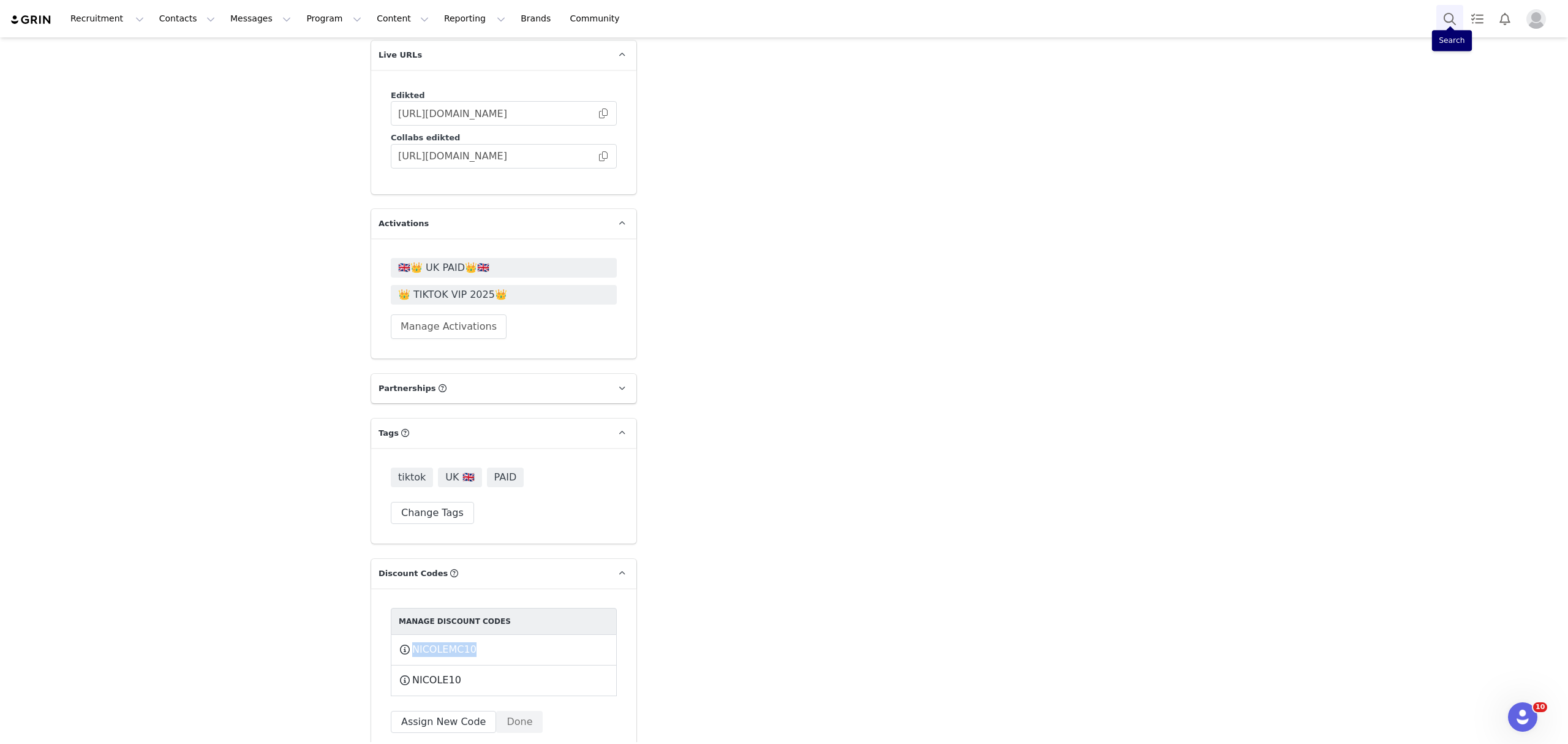
click at [1204, 17] on button "Search" at bounding box center [1450, 19] width 27 height 28
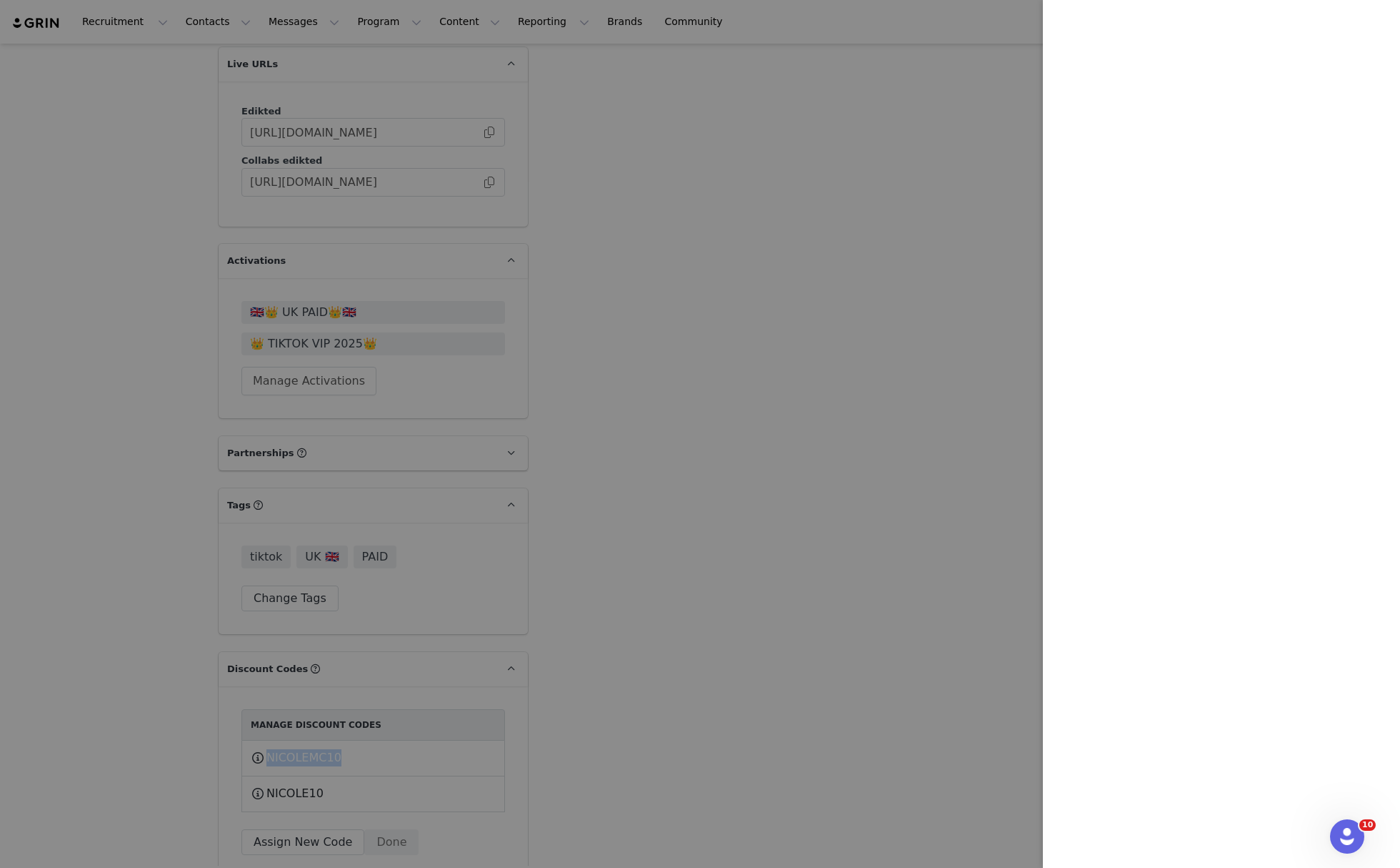
click at [769, 360] on div at bounding box center [700, 434] width 1400 height 868
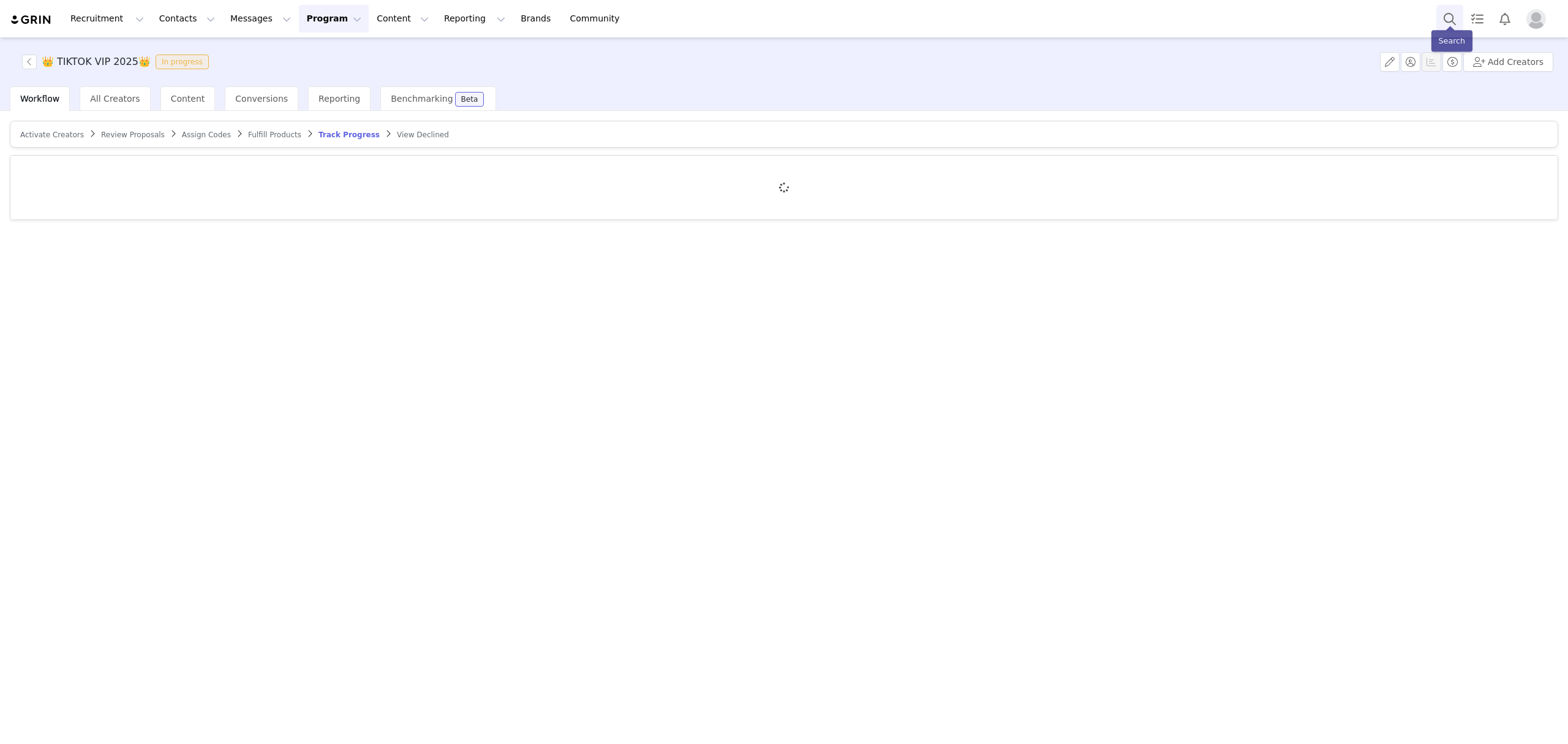
click at [1437, 25] on button "Search" at bounding box center [1450, 19] width 27 height 28
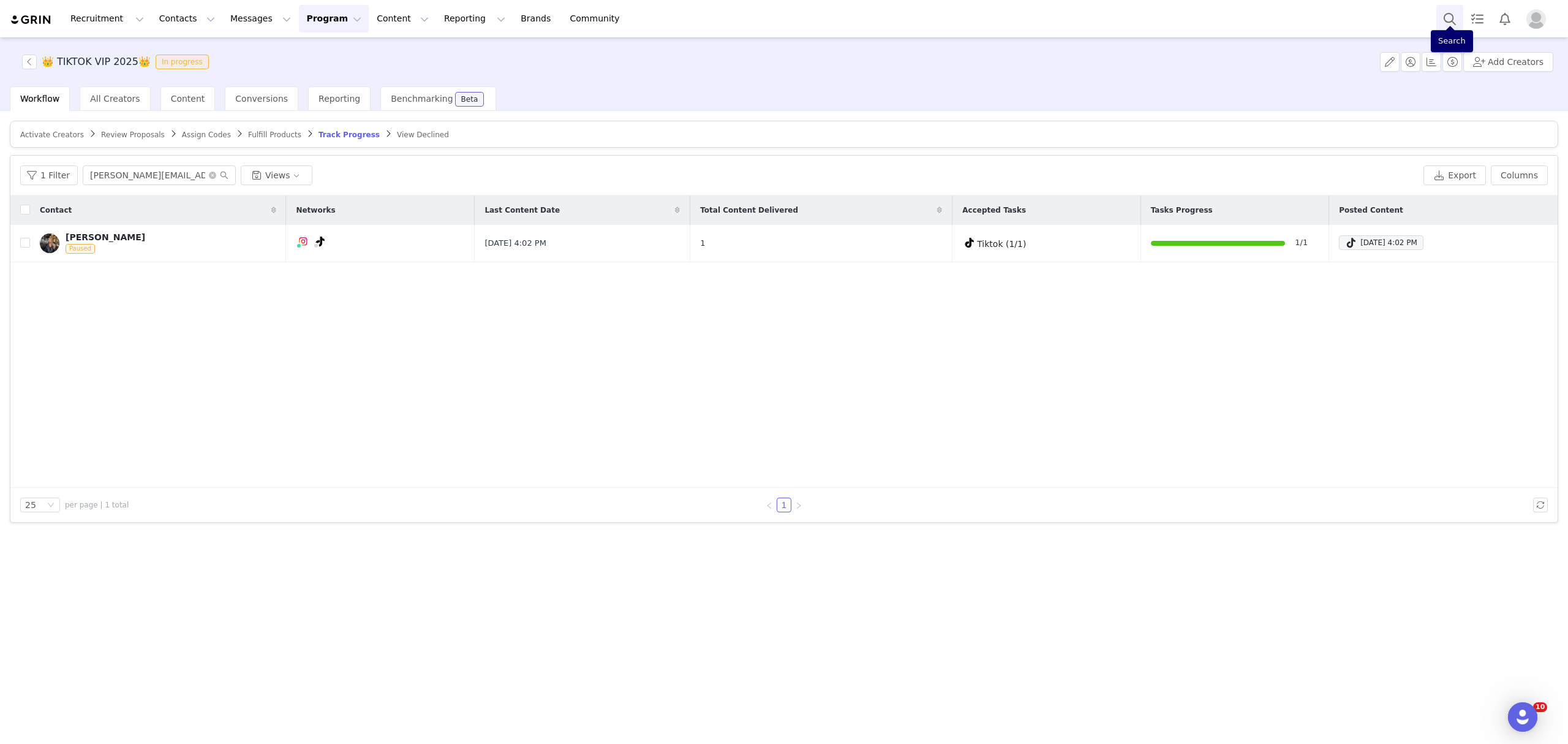
click at [1449, 20] on button "Search" at bounding box center [1450, 19] width 27 height 28
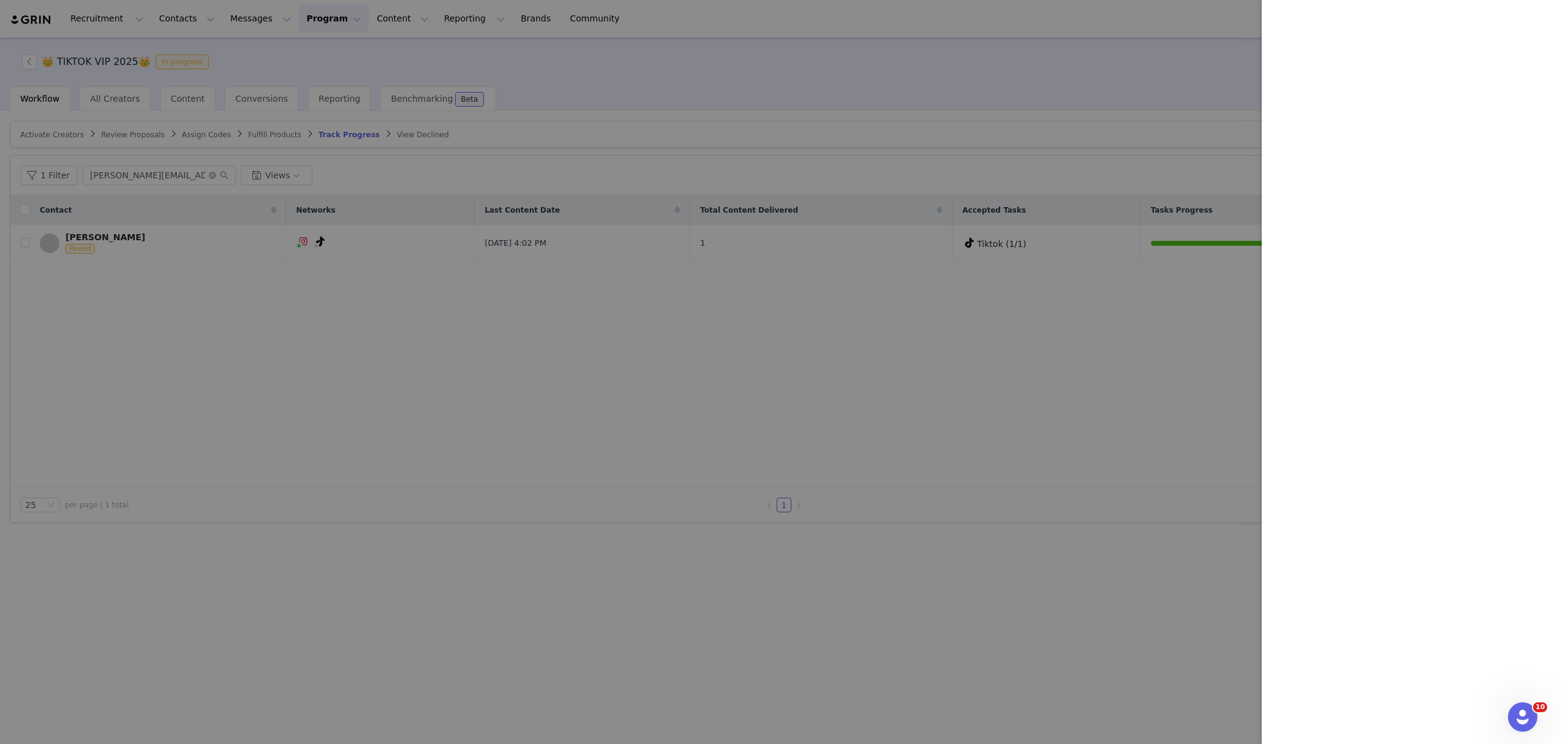
click at [1078, 518] on div at bounding box center [784, 372] width 1568 height 744
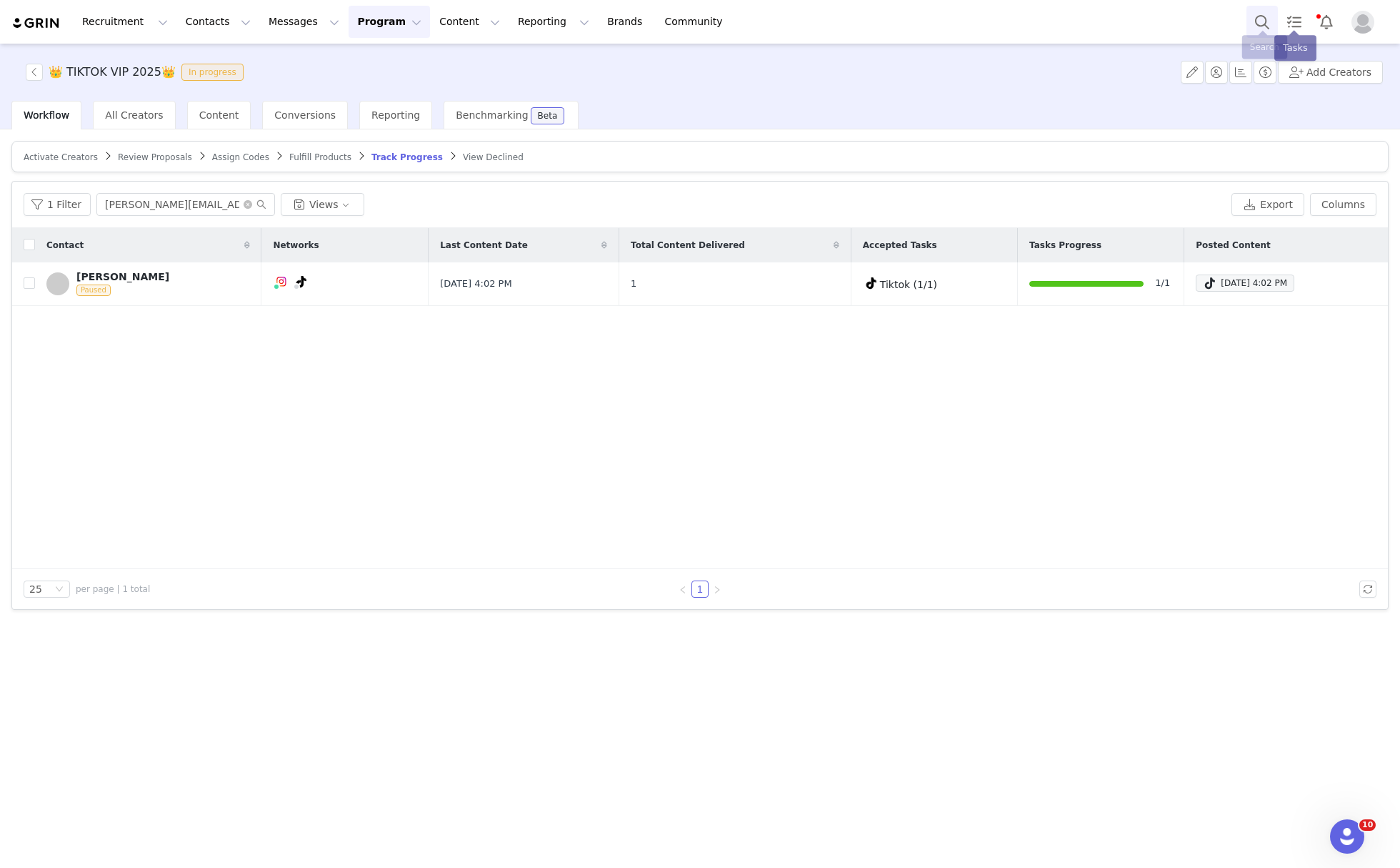
click at [1263, 23] on button "Search" at bounding box center [1262, 22] width 32 height 33
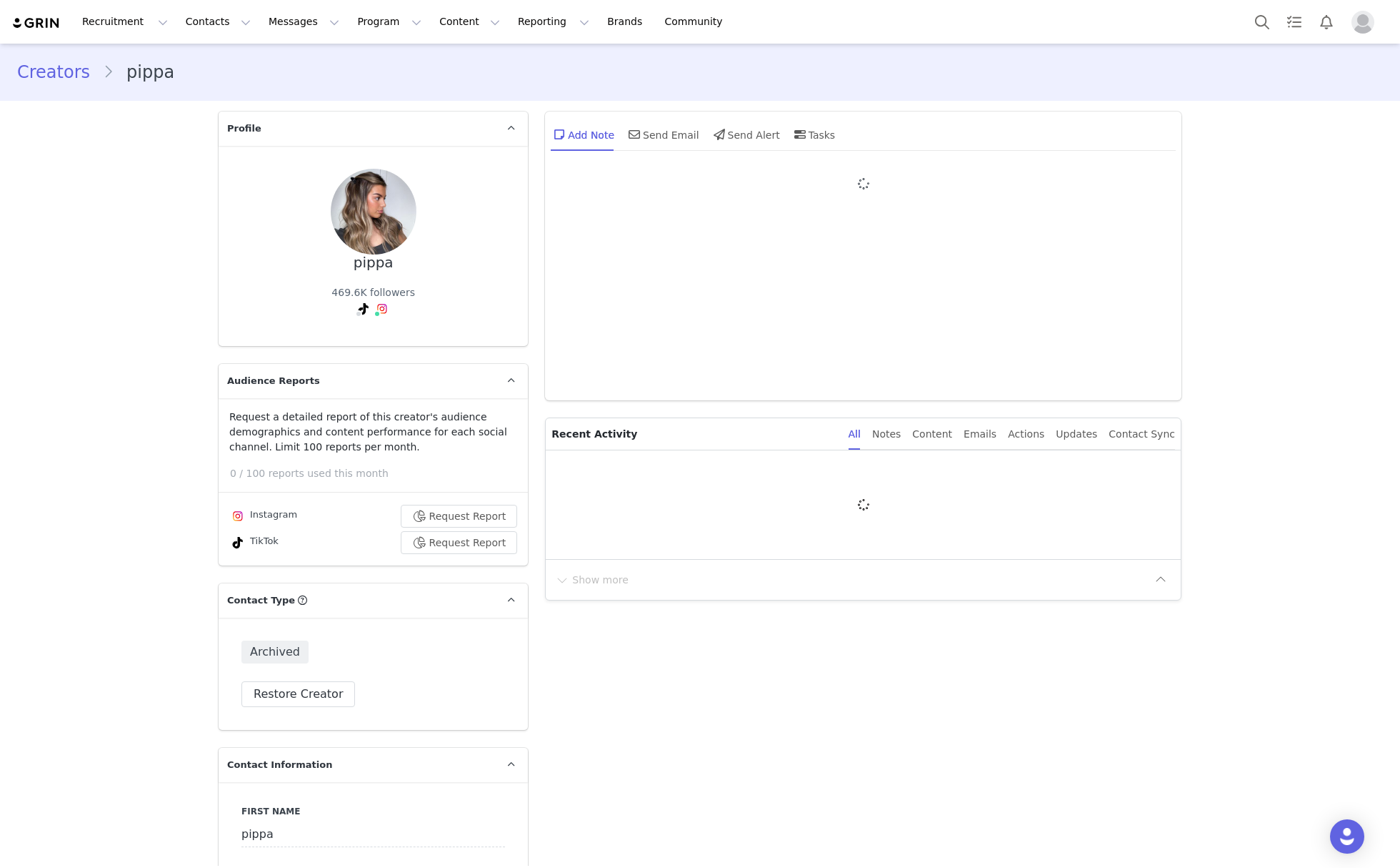
type input "+1 ([GEOGRAPHIC_DATA])"
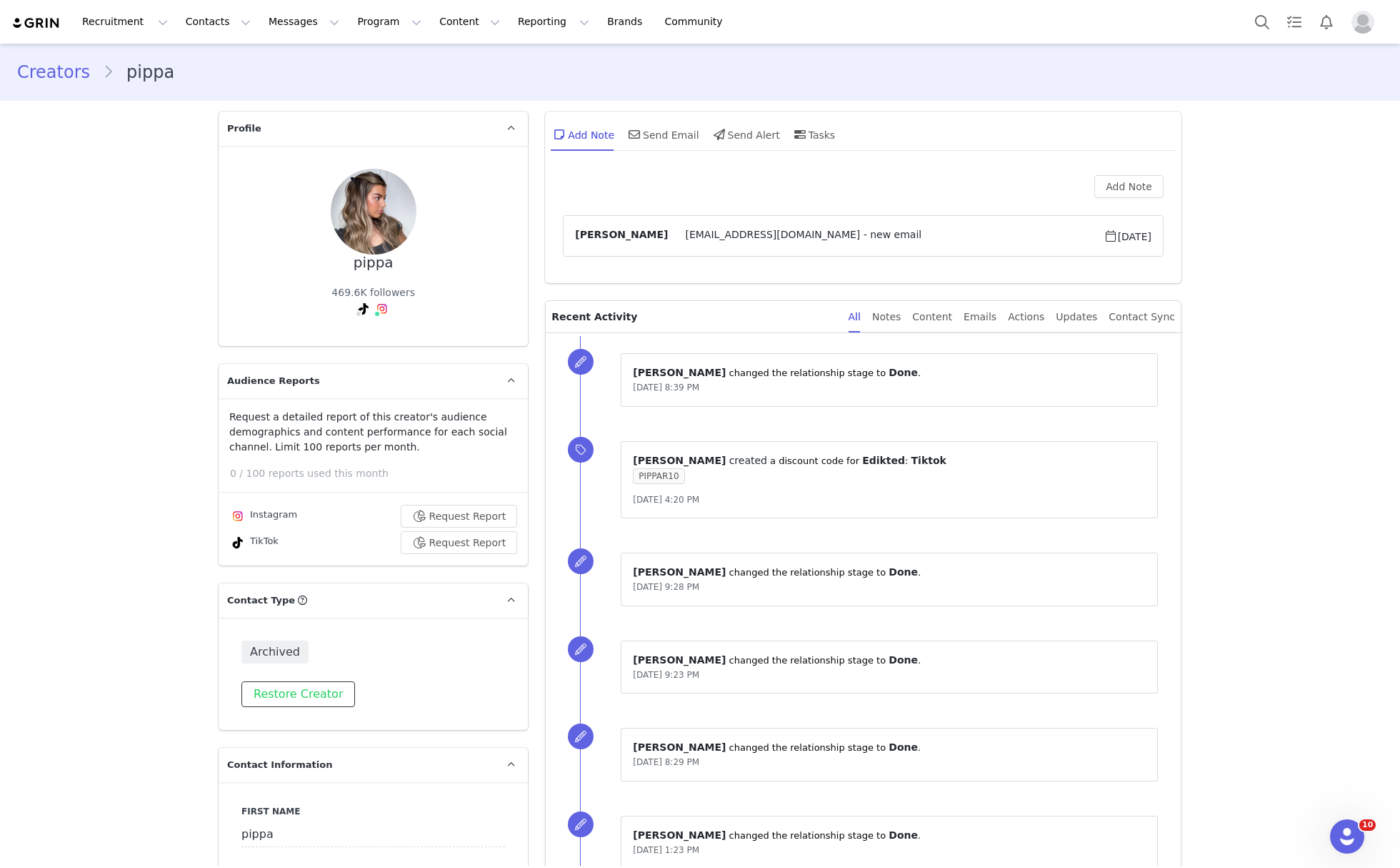
click at [258, 698] on button "Restore Creator" at bounding box center [298, 694] width 114 height 26
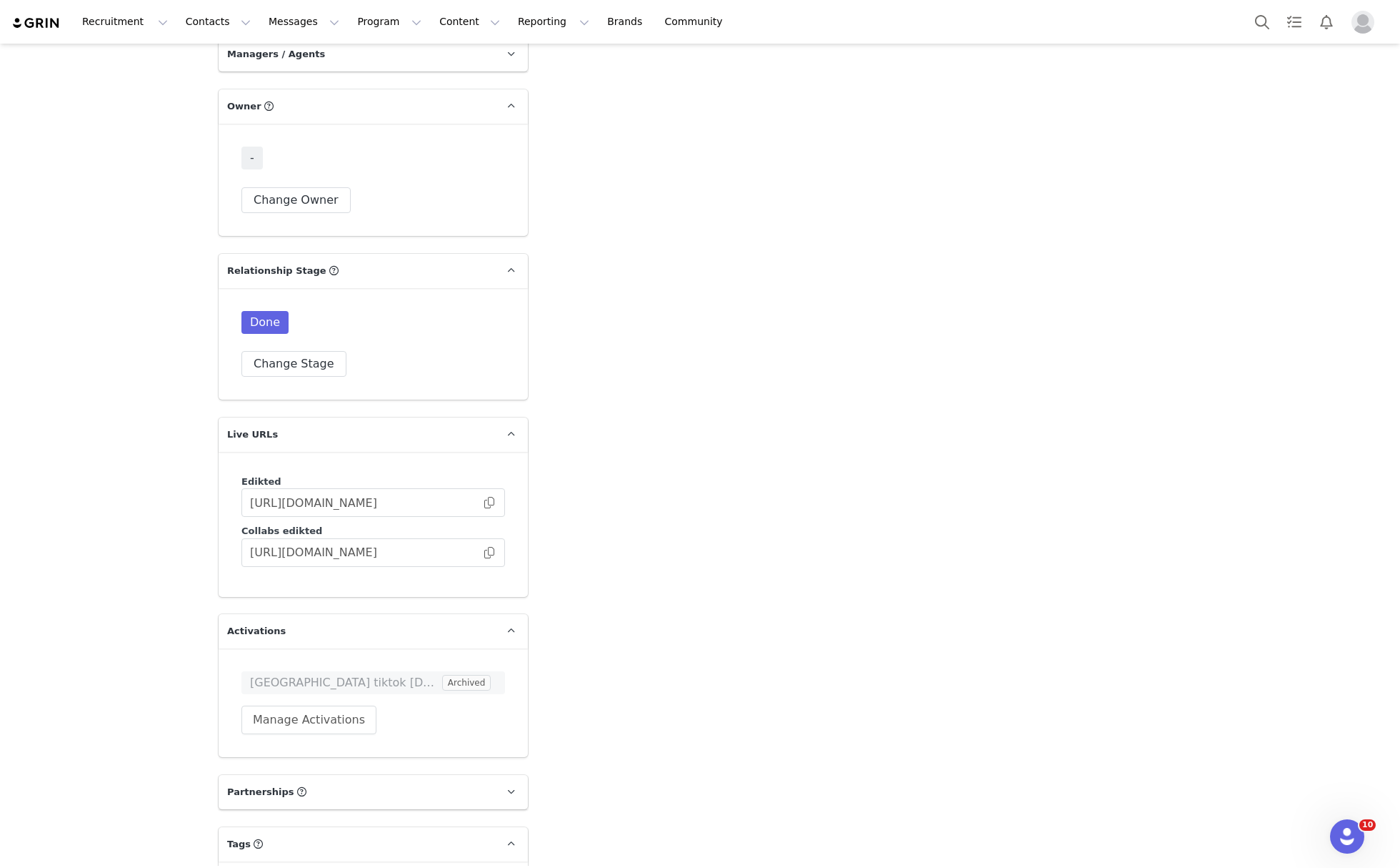
scroll to position [3134, 0]
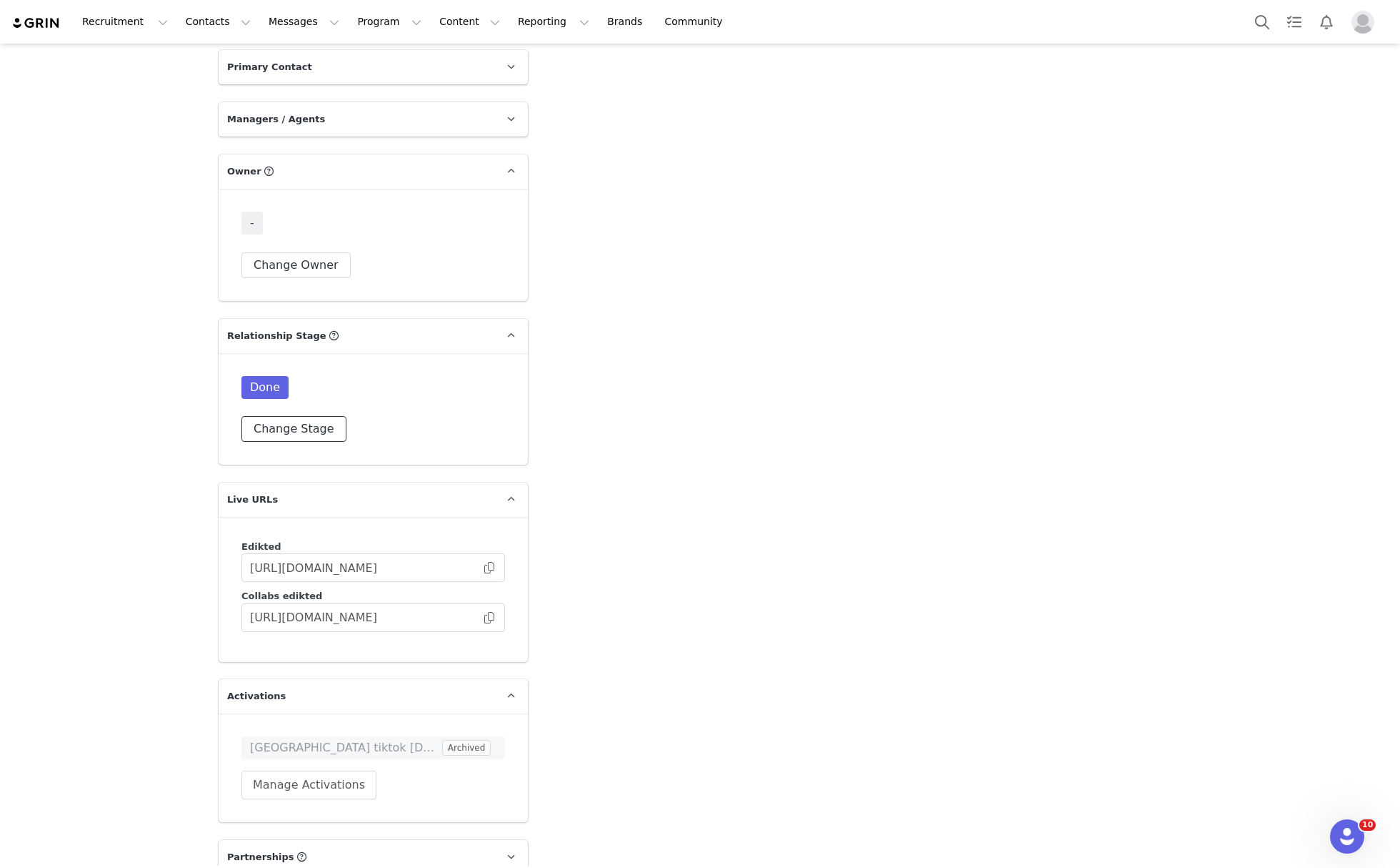
click at [241, 416] on button "Change Stage" at bounding box center [294, 428] width 105 height 26
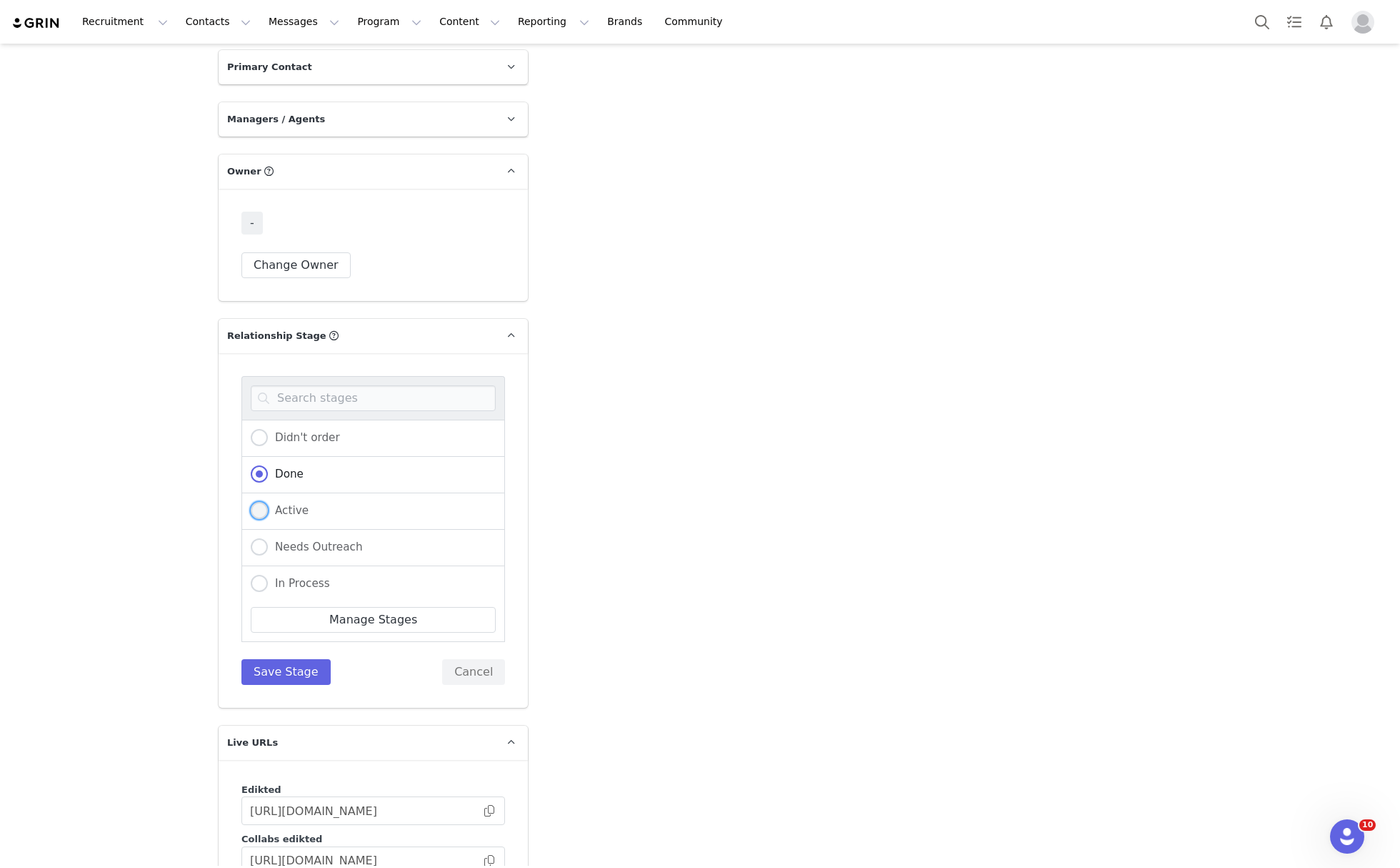
click at [294, 504] on span "Active" at bounding box center [288, 510] width 41 height 13
click at [268, 502] on input "Active" at bounding box center [259, 511] width 17 height 19
radio input "true"
radio input "false"
radio input "true"
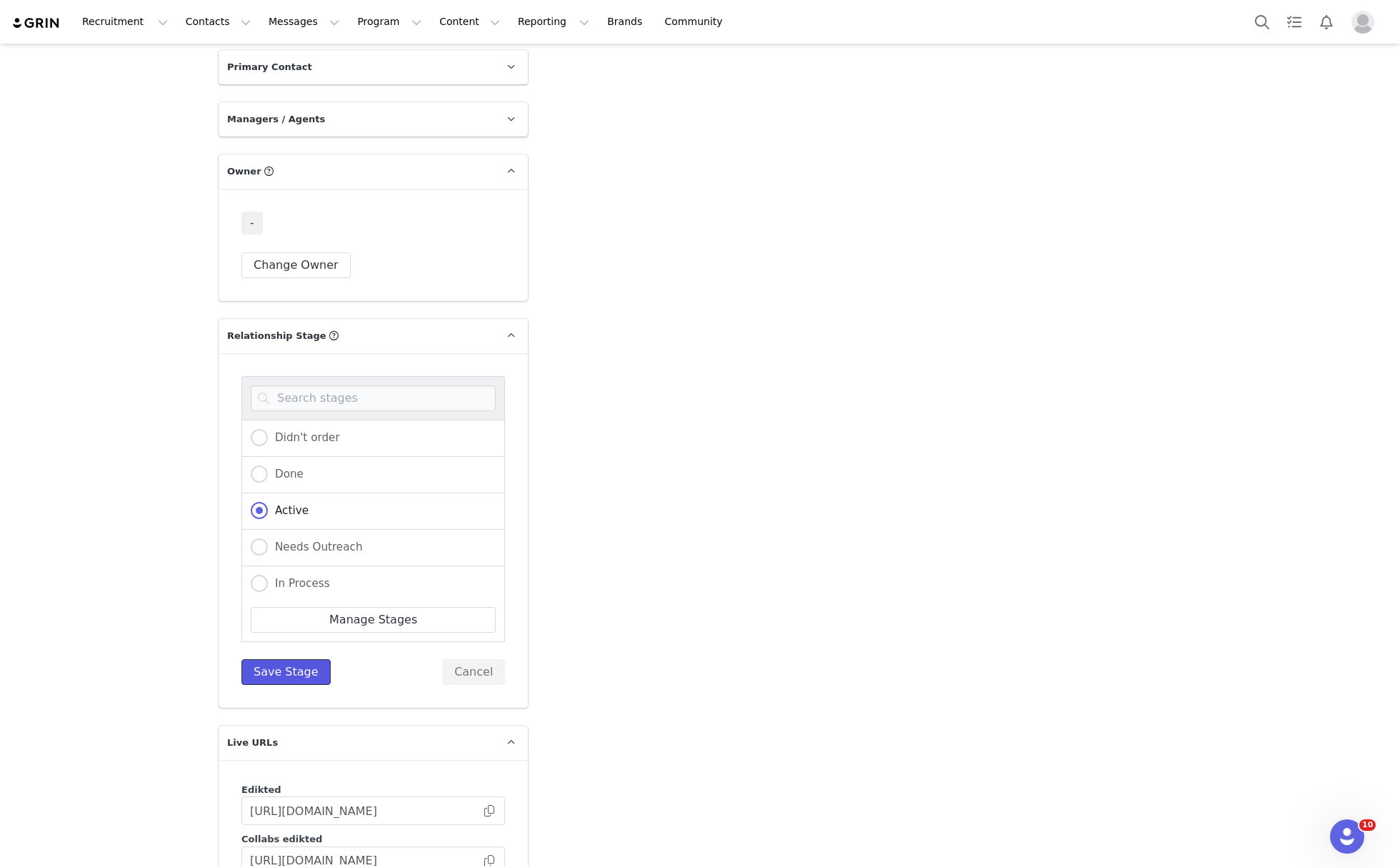
click at [293, 659] on button "Save Stage" at bounding box center [286, 671] width 89 height 26
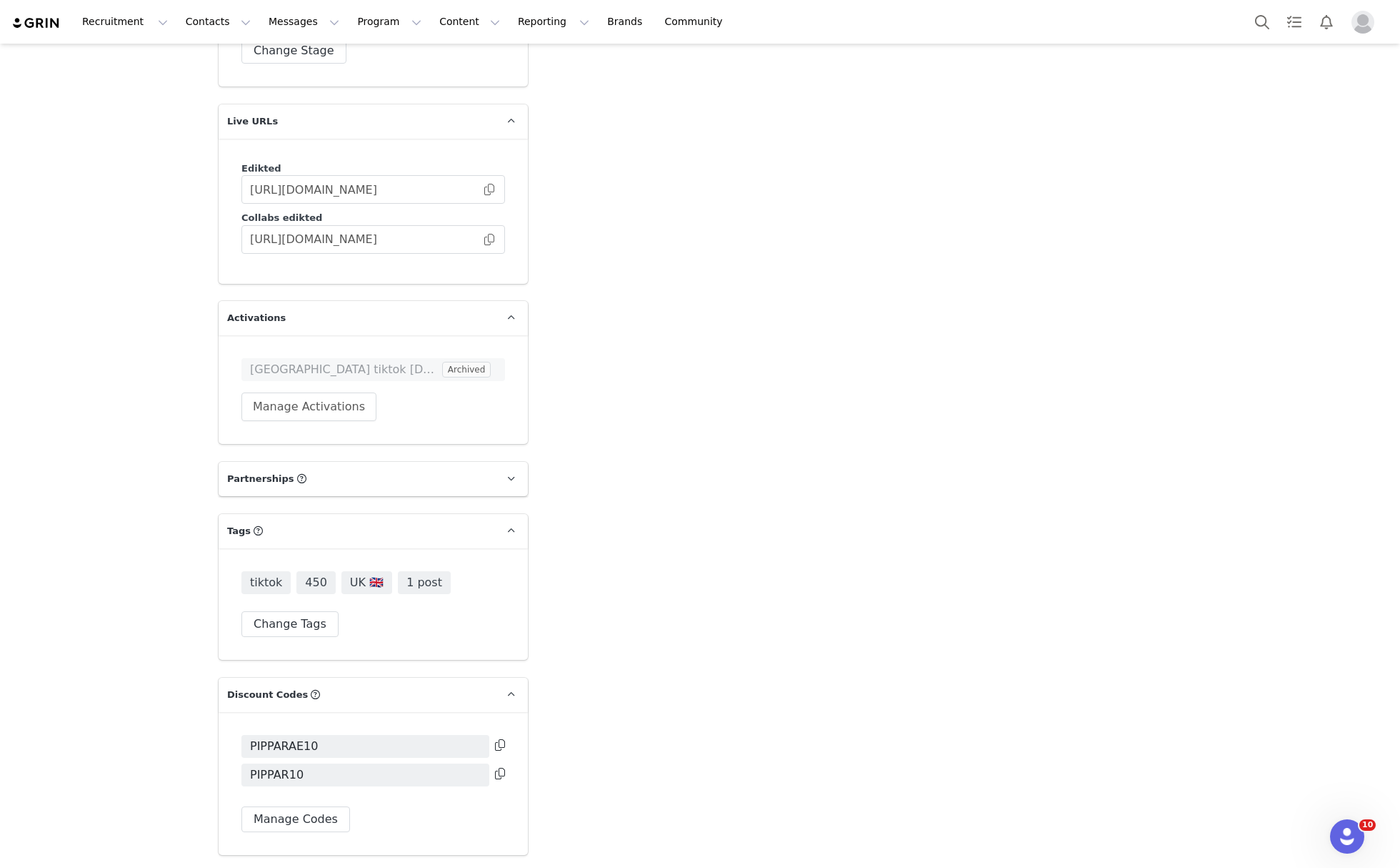
scroll to position [3515, 0]
click at [286, 389] on button "Manage Activations" at bounding box center [309, 403] width 135 height 29
click at [289, 432] on div "Select Activation" at bounding box center [263, 433] width 139 height 22
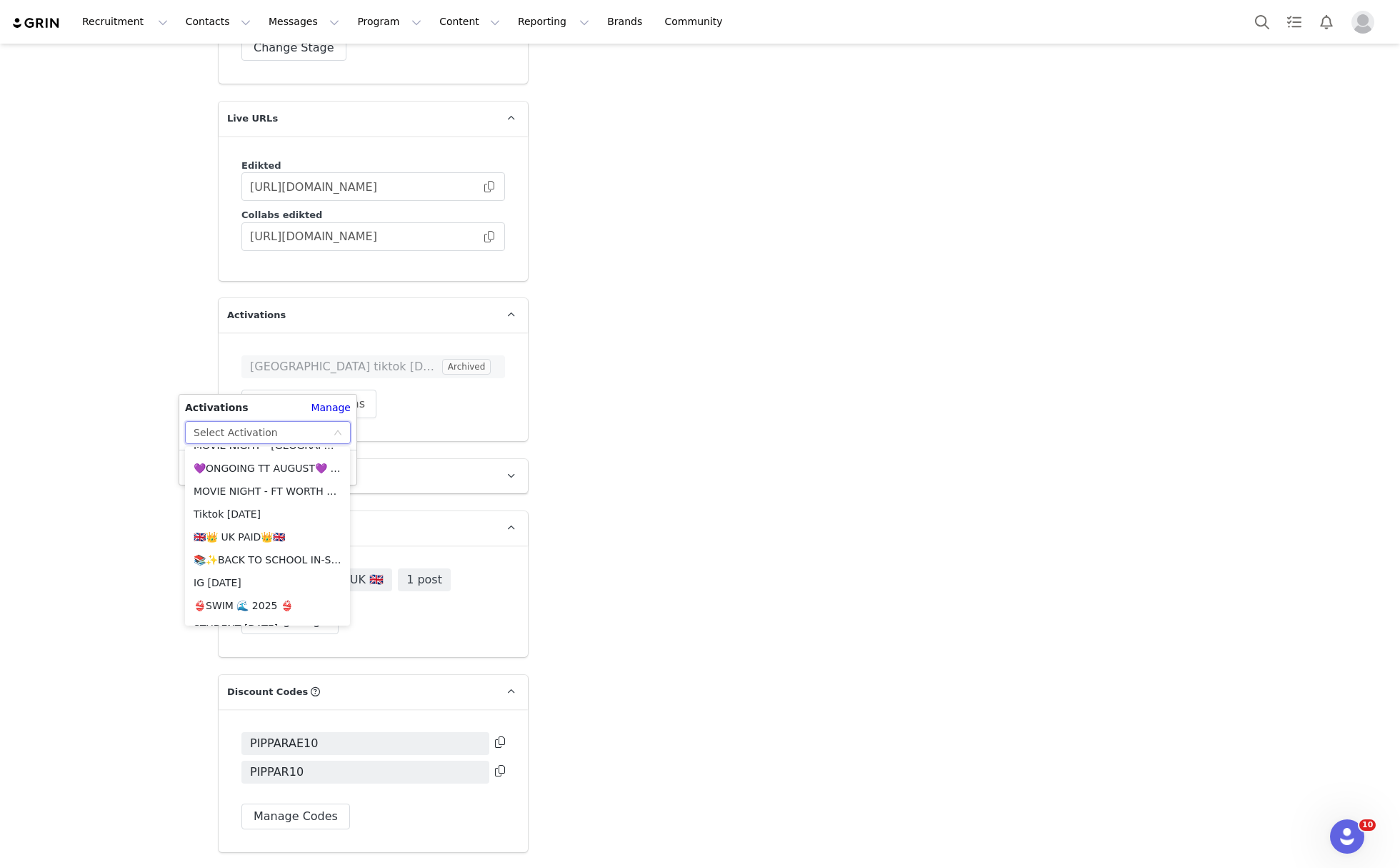
scroll to position [863, 0]
click at [252, 581] on li "🇬🇧👑 UK PAID👑🇬🇧" at bounding box center [267, 582] width 165 height 23
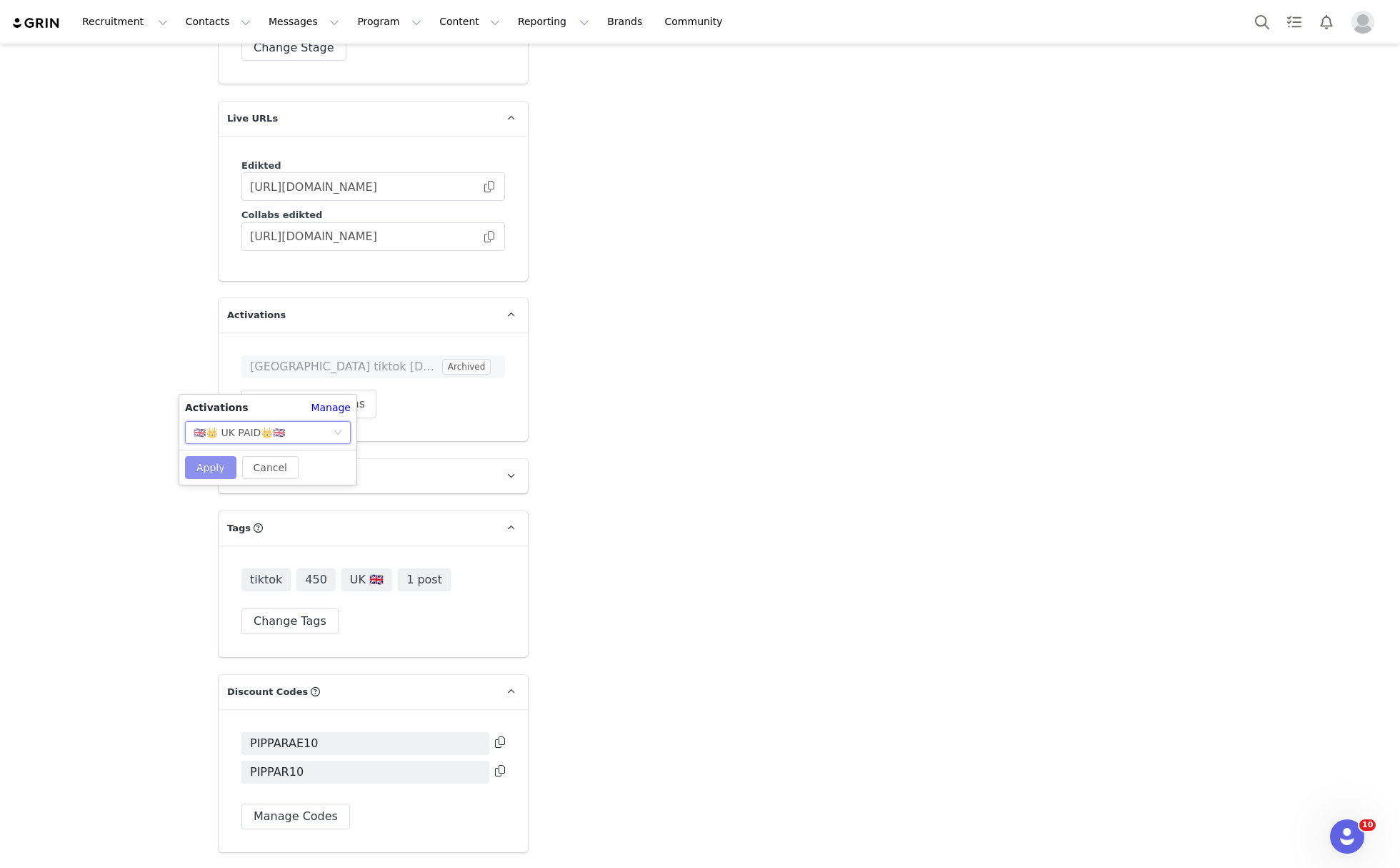
click at [211, 476] on button "Apply" at bounding box center [211, 468] width 51 height 23
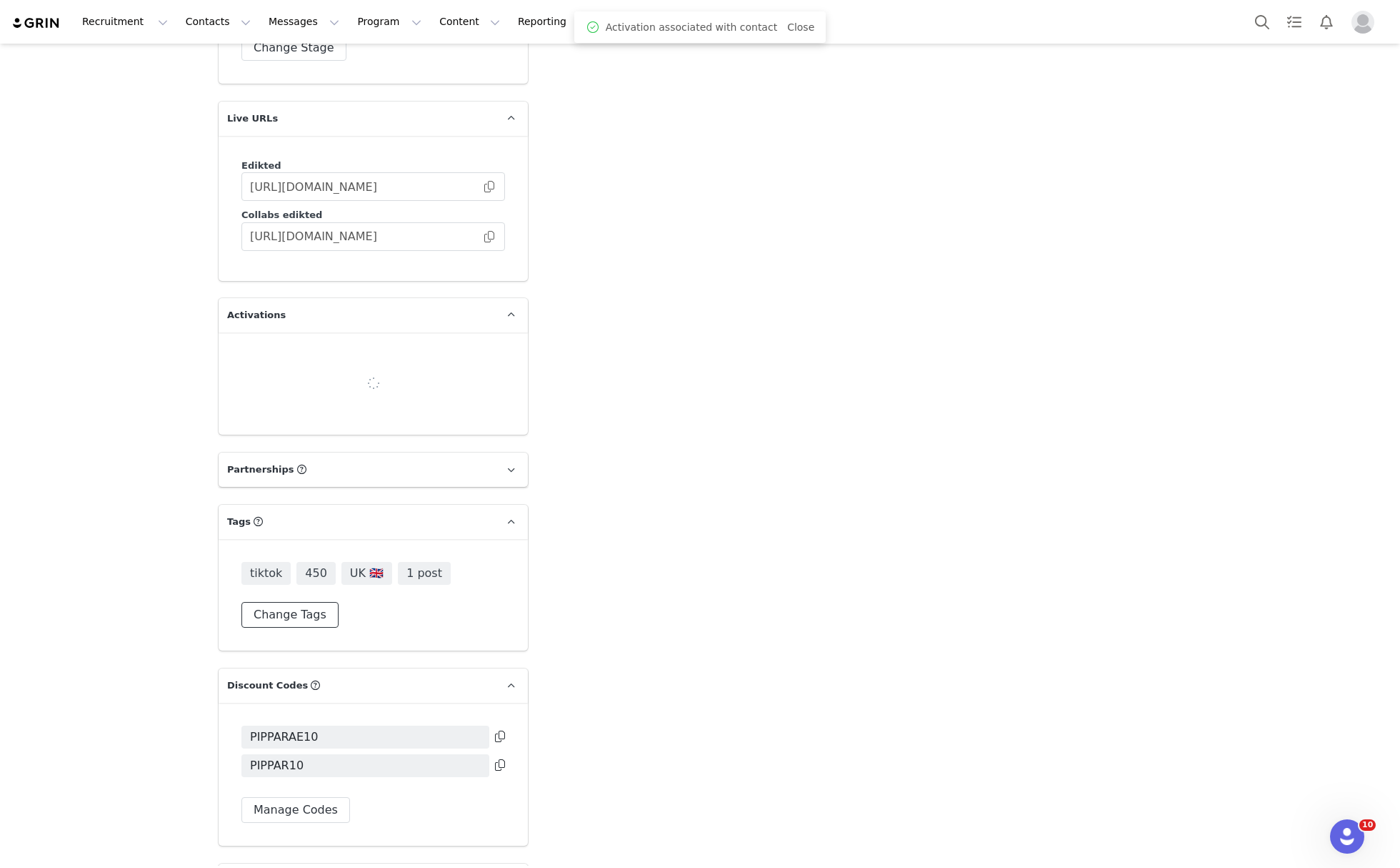
click at [296, 589] on div "tiktok 450 UK 🇬🇧 1 post Change Tags" at bounding box center [373, 595] width 264 height 66
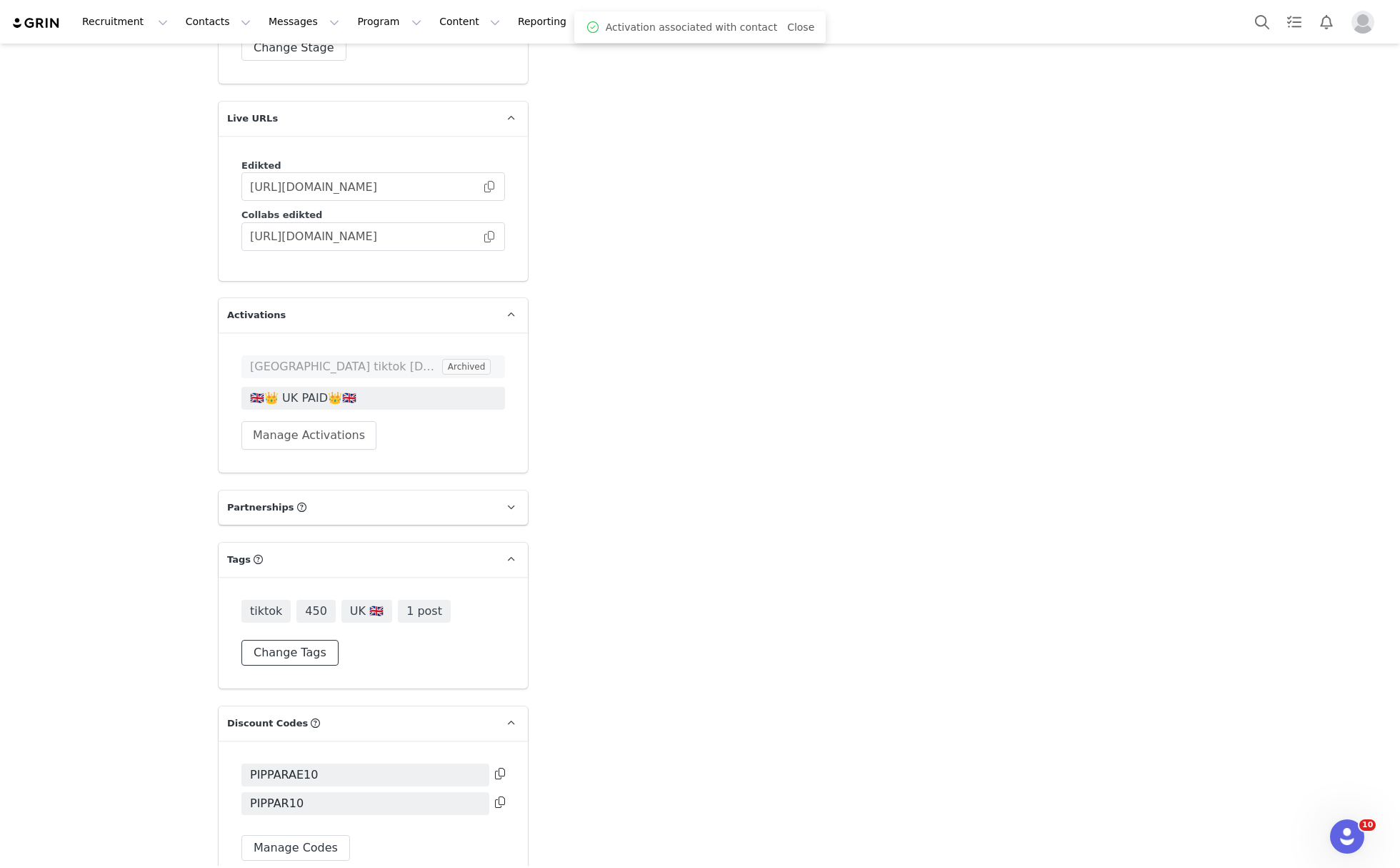
click at [290, 640] on button "Change Tags" at bounding box center [290, 652] width 98 height 26
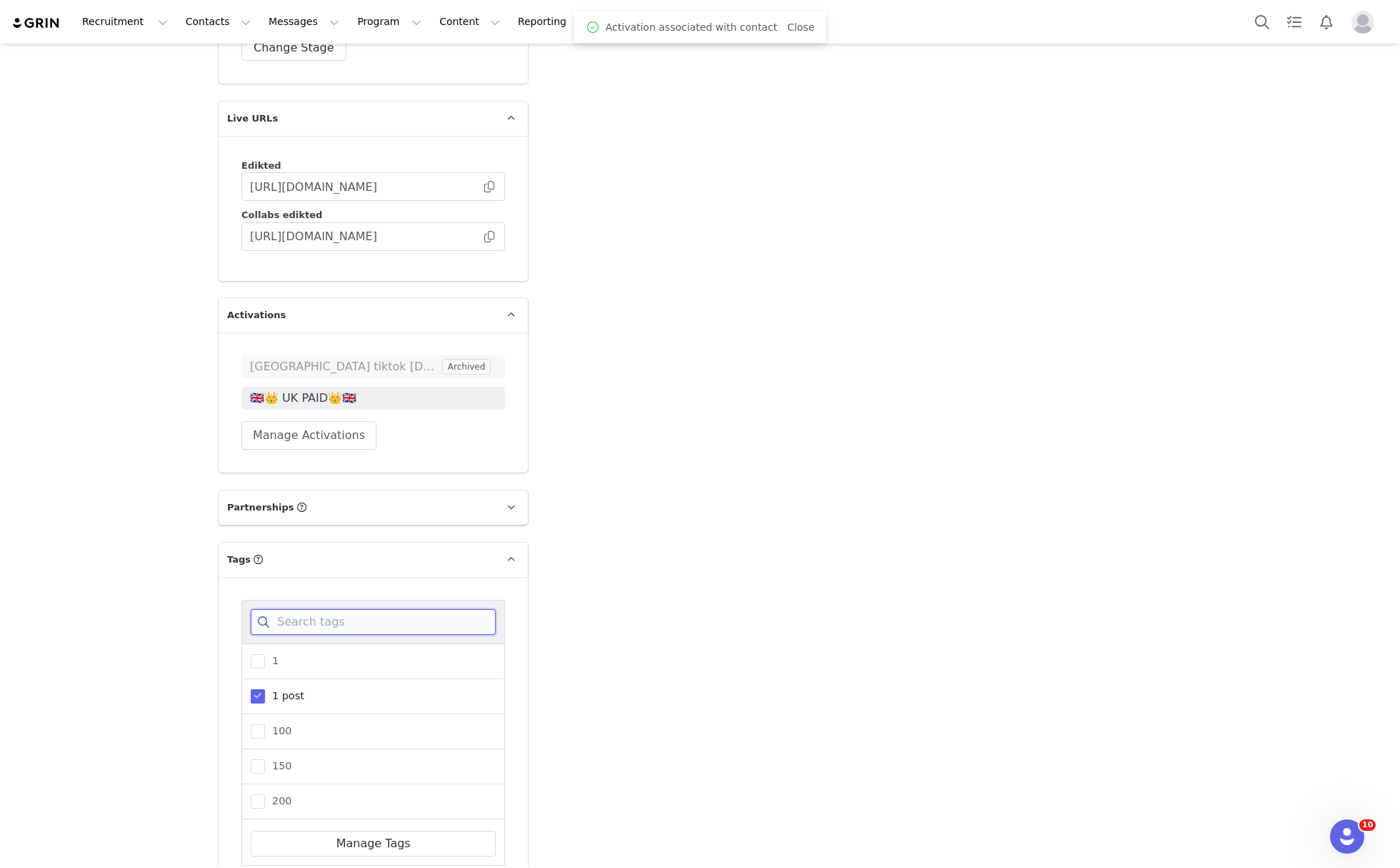
click at [306, 609] on input at bounding box center [373, 621] width 245 height 26
type input "paid"
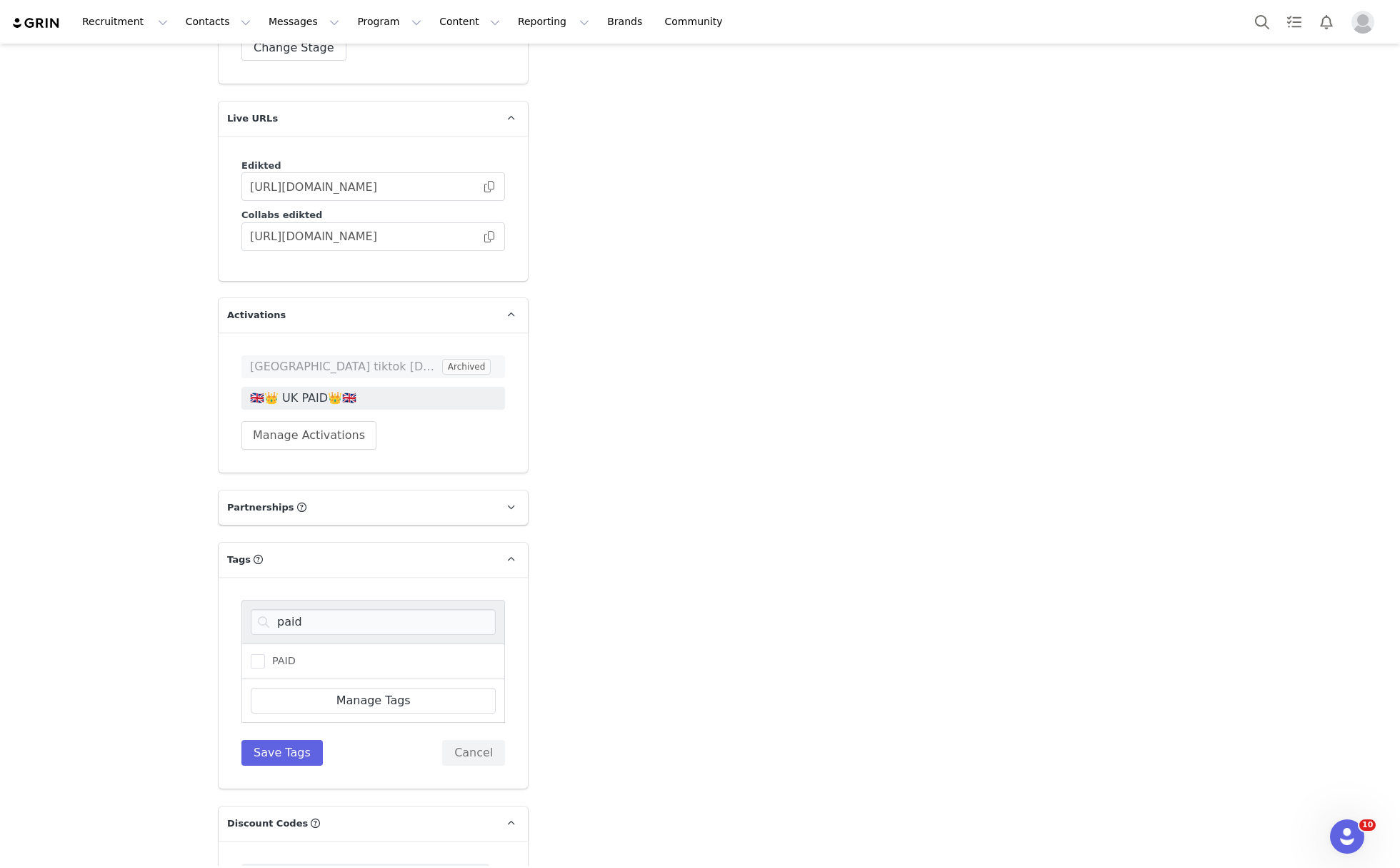
click at [304, 643] on div "PAID" at bounding box center [373, 661] width 264 height 36
click at [276, 654] on span "PAID" at bounding box center [280, 661] width 31 height 14
click at [265, 654] on input "PAID" at bounding box center [265, 654] width 0 height 0
drag, startPoint x: 269, startPoint y: 719, endPoint x: 297, endPoint y: 698, distance: 35.0
click at [269, 739] on button "Save Tags" at bounding box center [282, 752] width 81 height 26
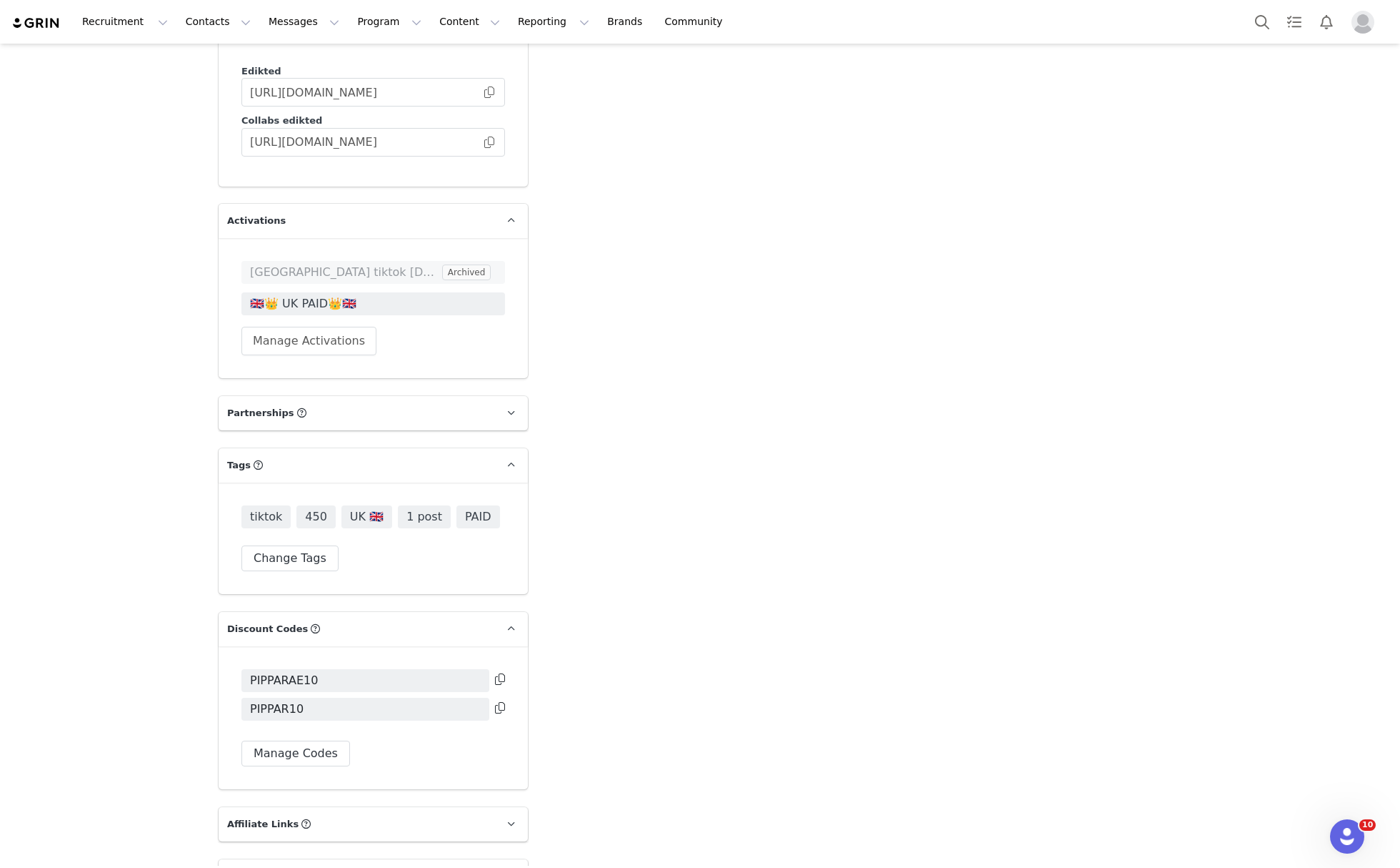
scroll to position [3611, 0]
click at [303, 739] on button "Manage Codes" at bounding box center [296, 751] width 108 height 26
click at [321, 787] on button "Assign New Code" at bounding box center [303, 800] width 123 height 26
click at [341, 684] on select "Edikted UK: NEW TIKTOK ❤️ Edikted UK: NEW IG ❤️ Edikted: Students + IG Edikted:…" at bounding box center [373, 696] width 264 height 26
select select "10009859"
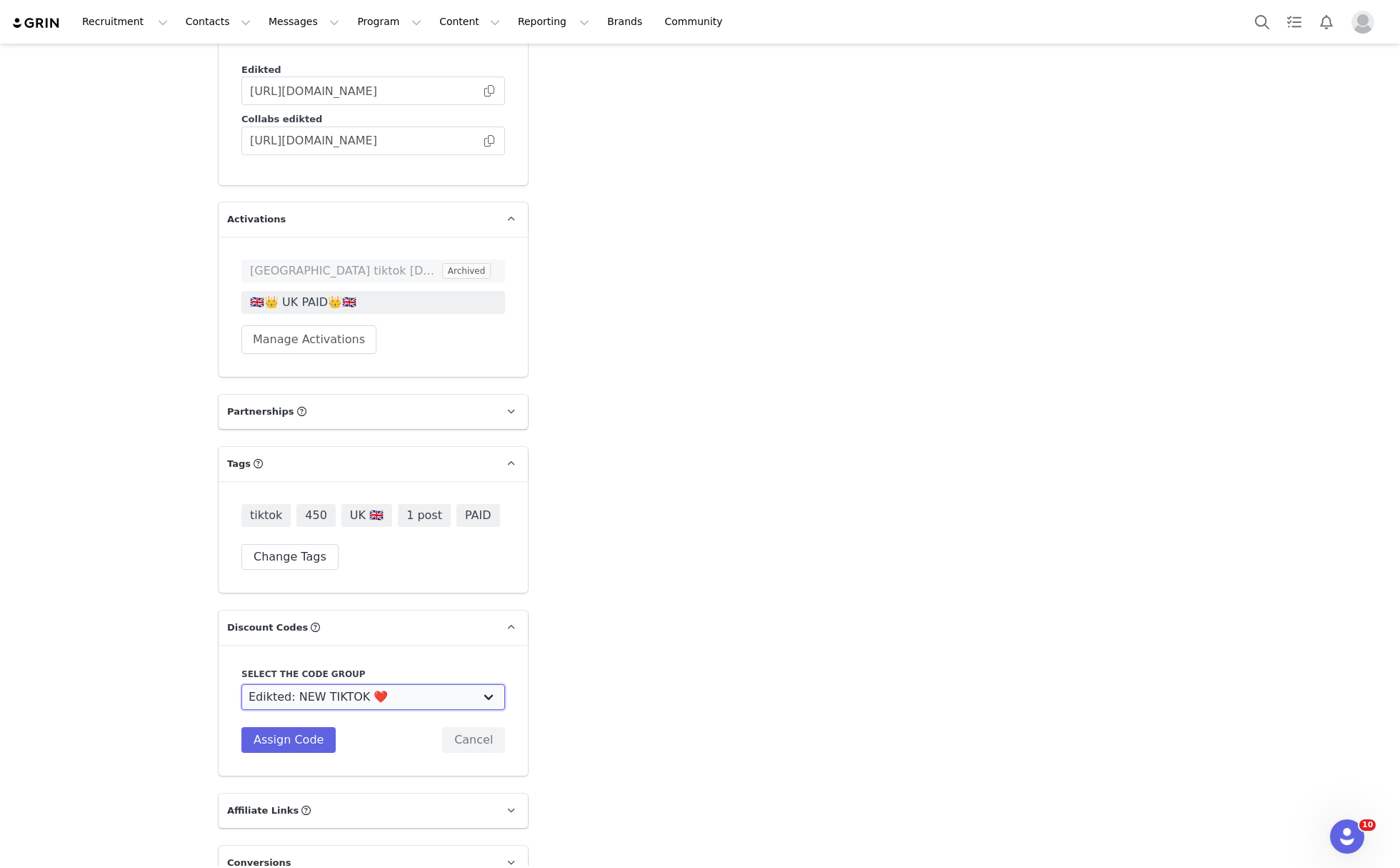
click at [241, 684] on select "Edikted UK: NEW TIKTOK ❤️ Edikted UK: NEW IG ❤️ Edikted: Students + IG Edikted:…" at bounding box center [373, 696] width 264 height 26
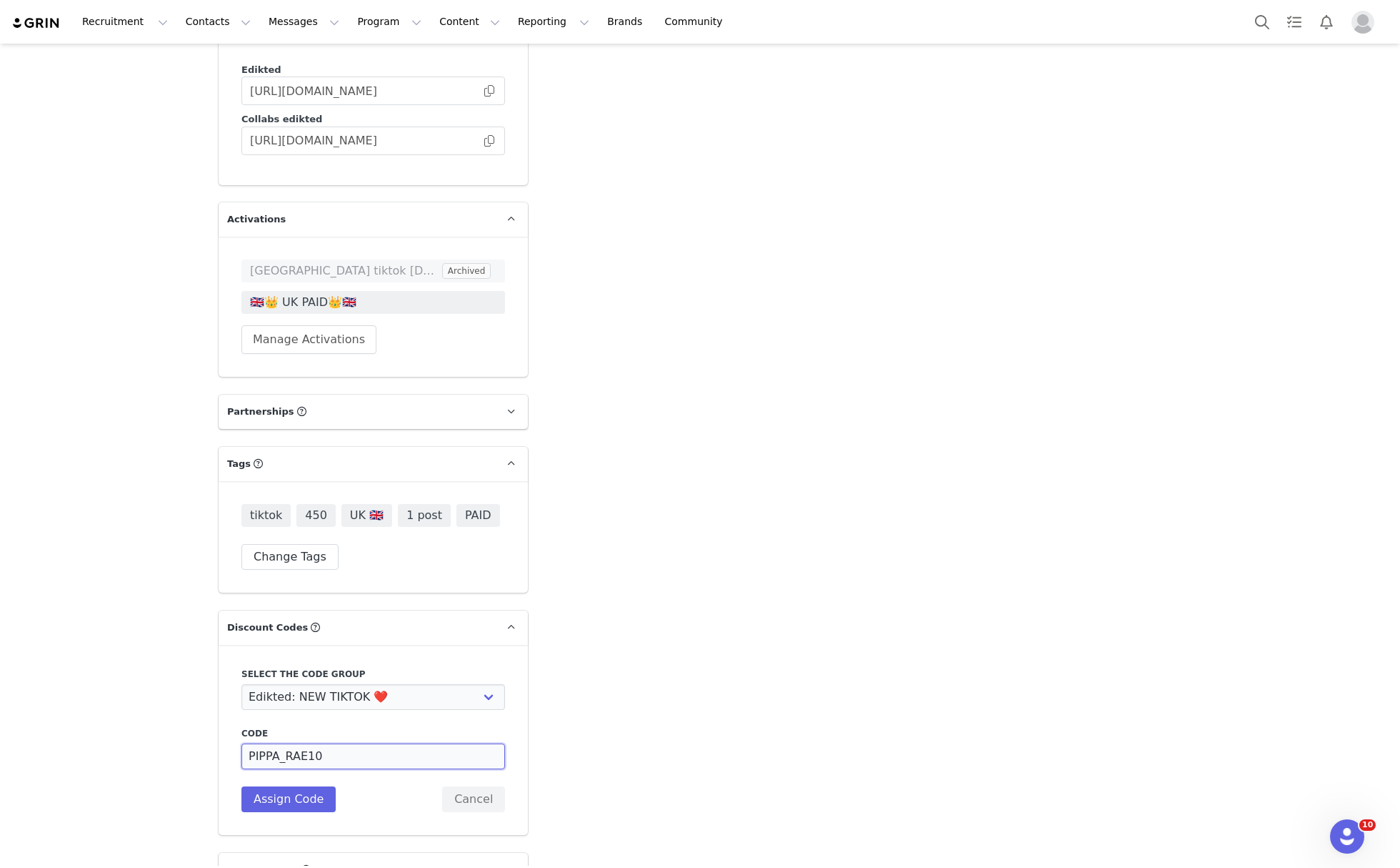
drag, startPoint x: 370, startPoint y: 736, endPoint x: 265, endPoint y: 746, distance: 105.5
click at [265, 746] on div "Code PIPPA_RAE10 Description Assign Code Cancel" at bounding box center [373, 770] width 264 height 85
type input "PIPPARAEE10"
click at [293, 786] on button "Assign Code" at bounding box center [289, 798] width 94 height 26
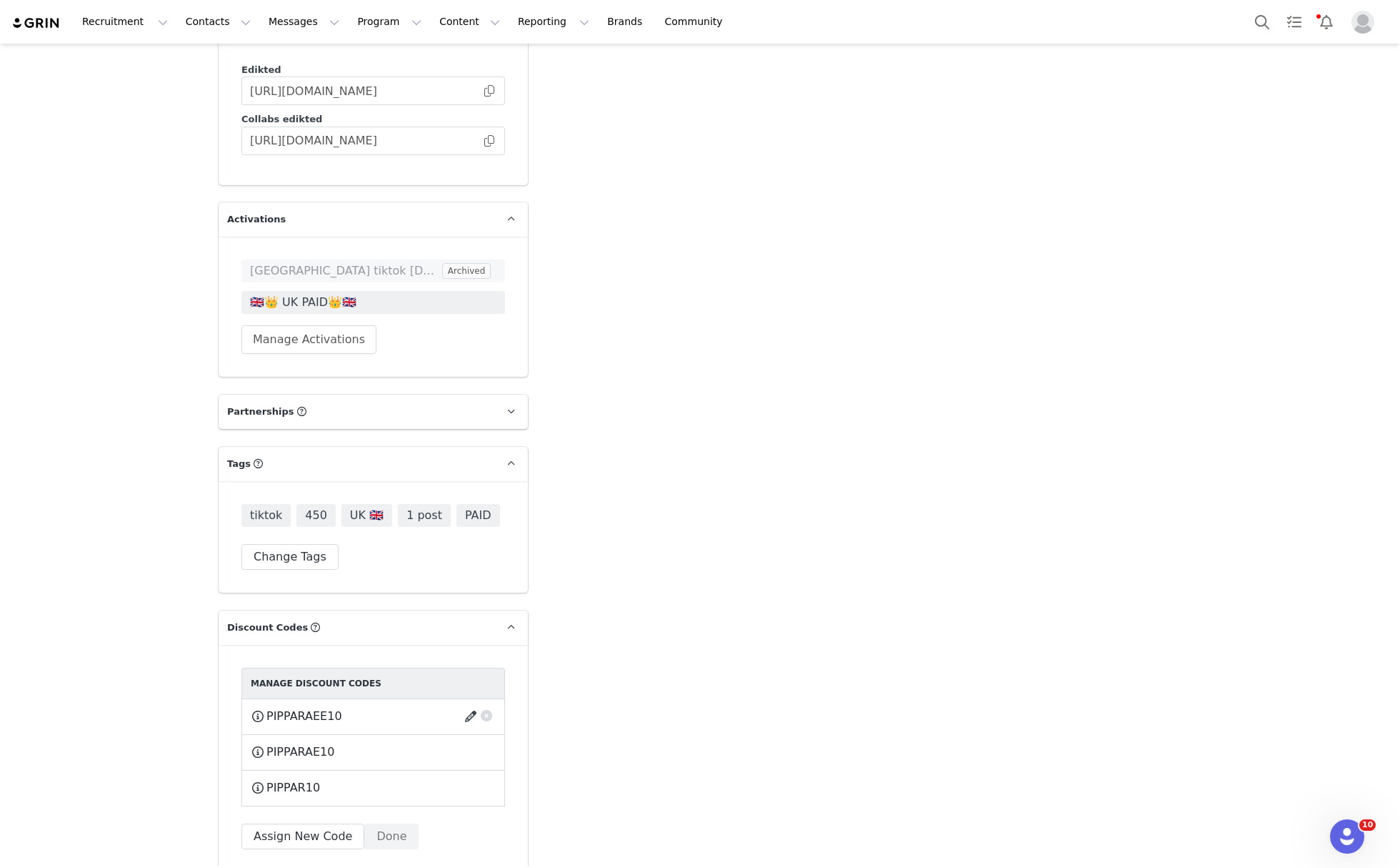
click at [464, 705] on button "button" at bounding box center [473, 716] width 19 height 23
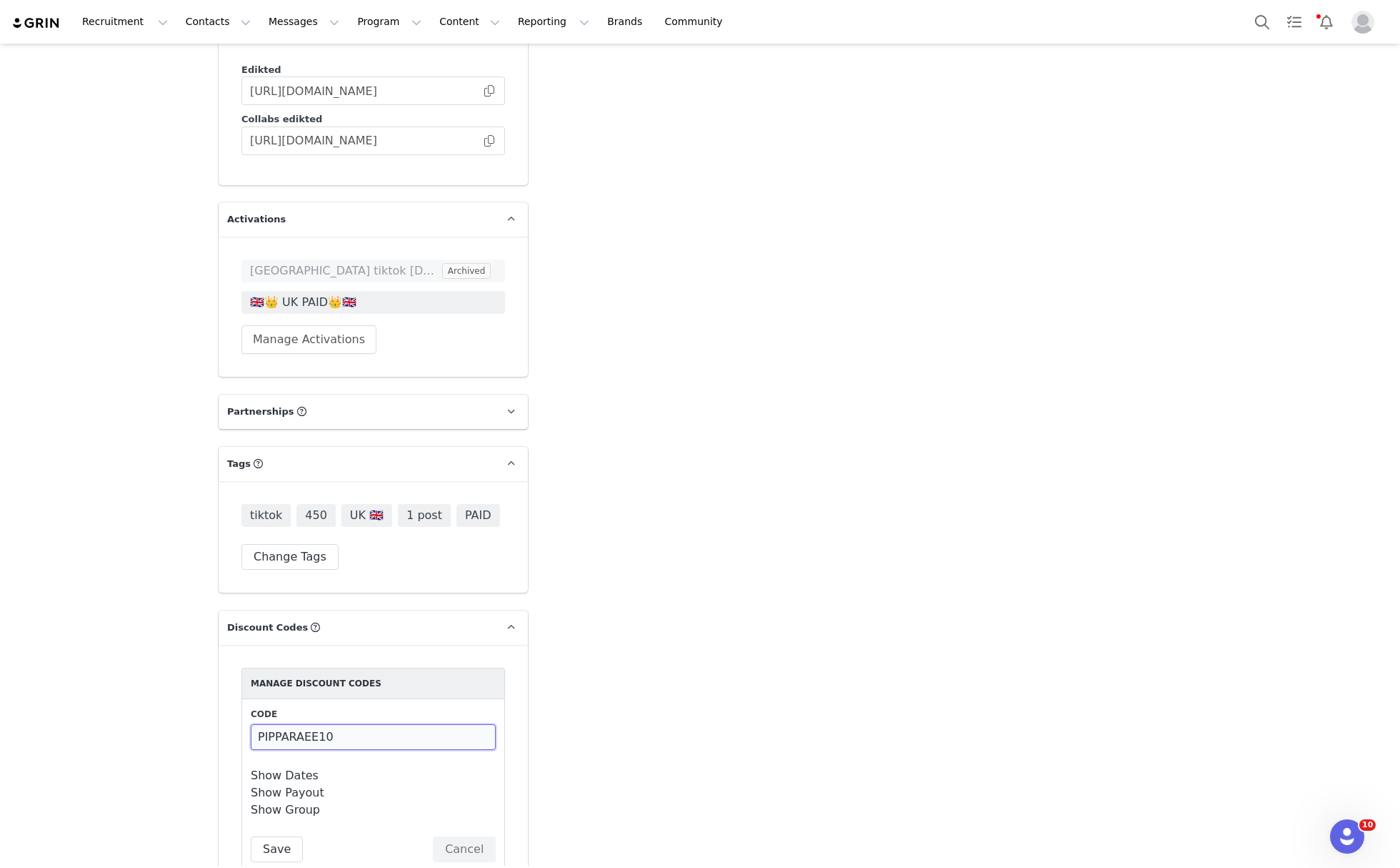
click at [309, 724] on input "PIPPARAEE10" at bounding box center [373, 736] width 245 height 26
type input "PIPPARAEEE10"
click at [269, 836] on button "Save" at bounding box center [276, 849] width 52 height 26
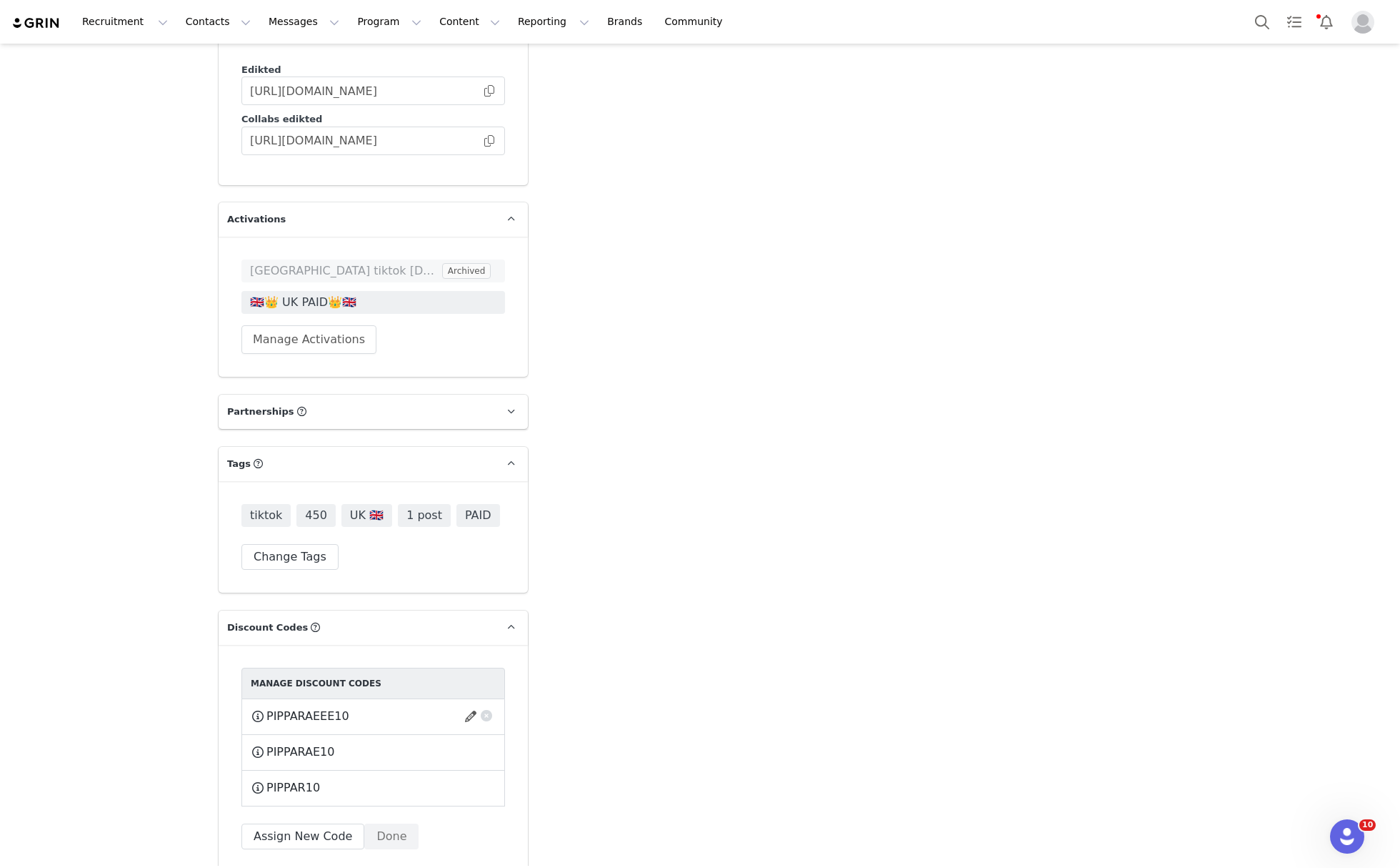
click at [311, 708] on span "PIPPARAEEE10" at bounding box center [307, 716] width 83 height 17
copy span "PIPPARAEEE10"
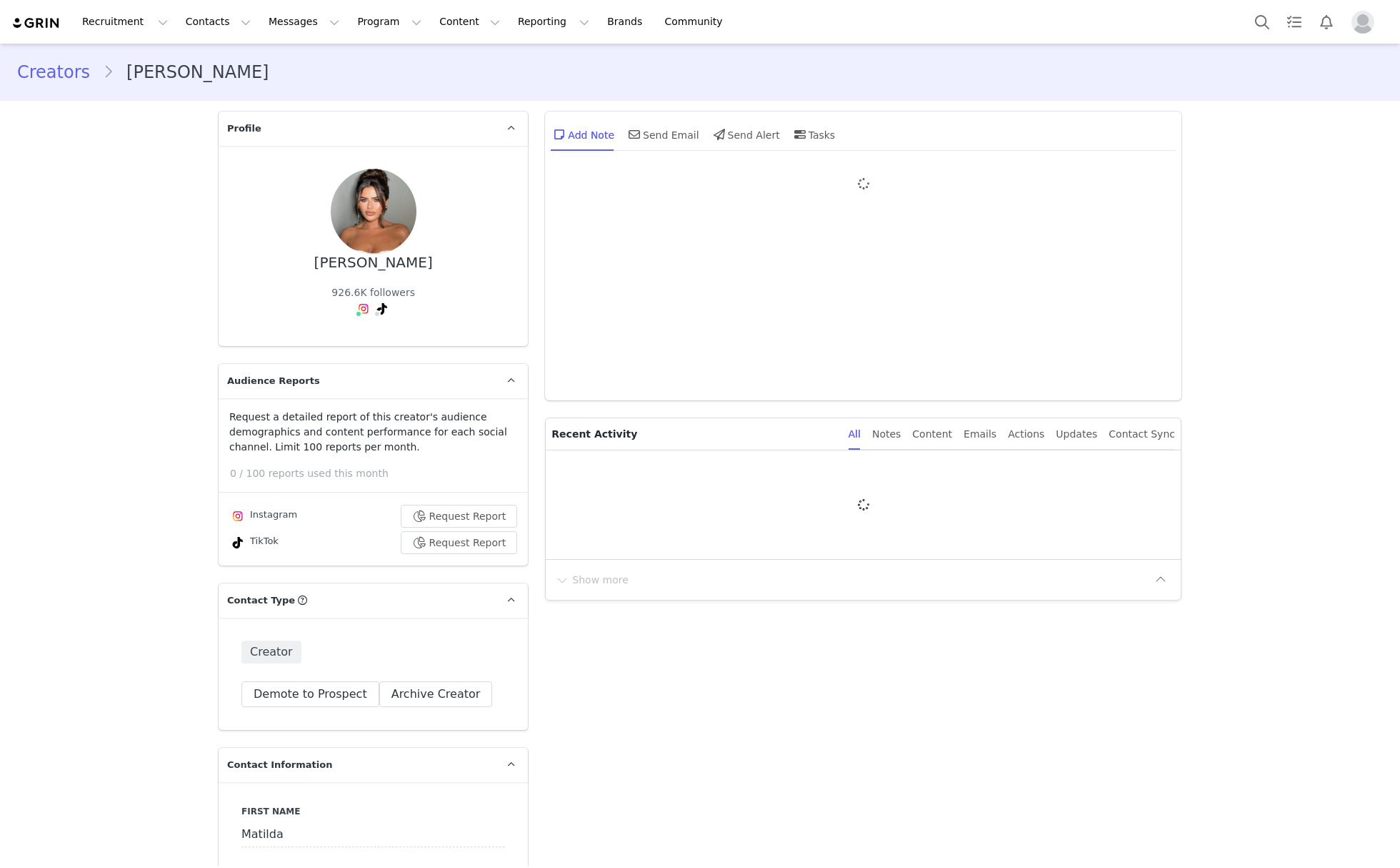
type input "+1 ([GEOGRAPHIC_DATA])"
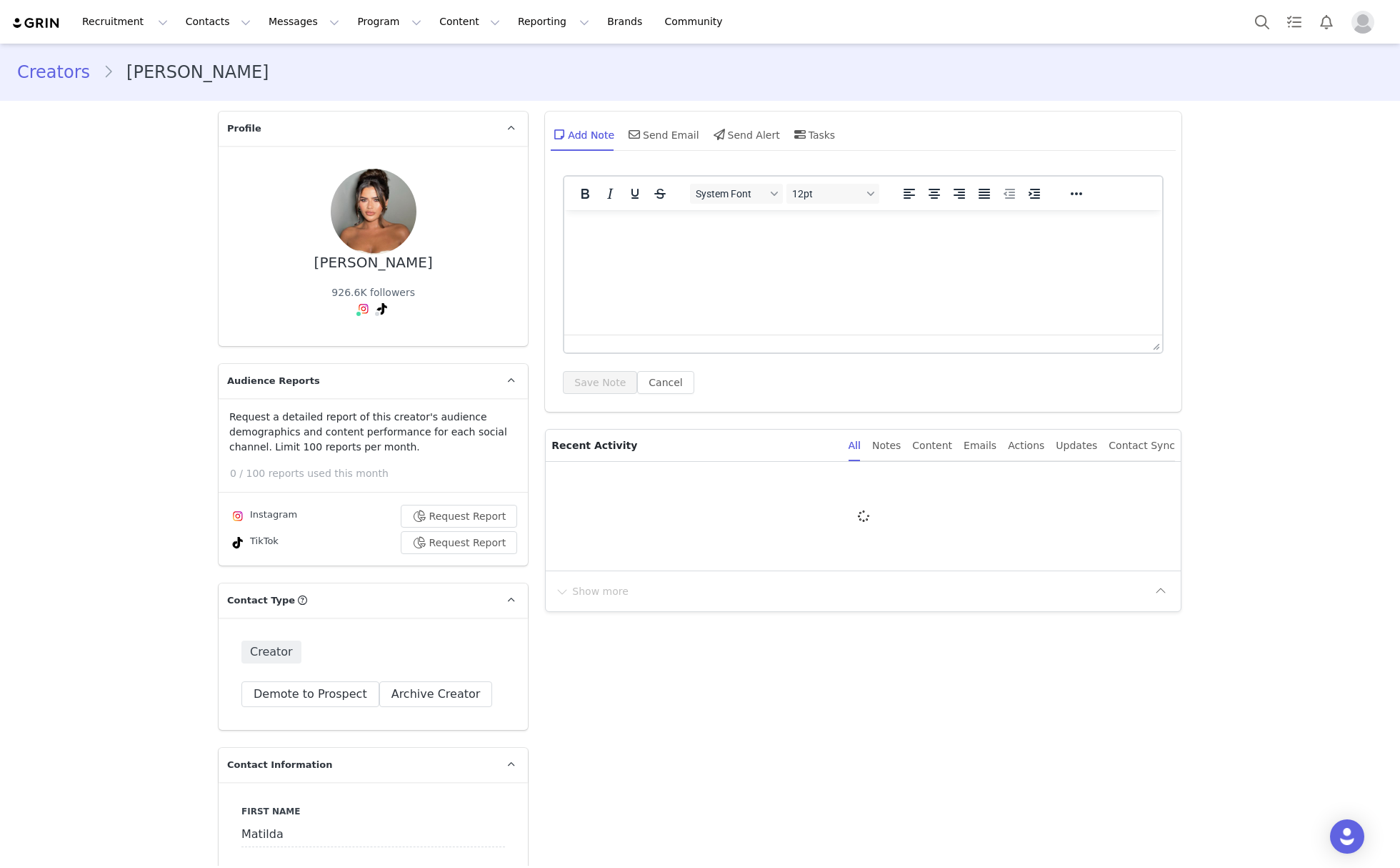
drag, startPoint x: 117, startPoint y: 75, endPoint x: 277, endPoint y: 74, distance: 160.0
click at [277, 74] on div "Creators [PERSON_NAME]" at bounding box center [700, 72] width 1366 height 26
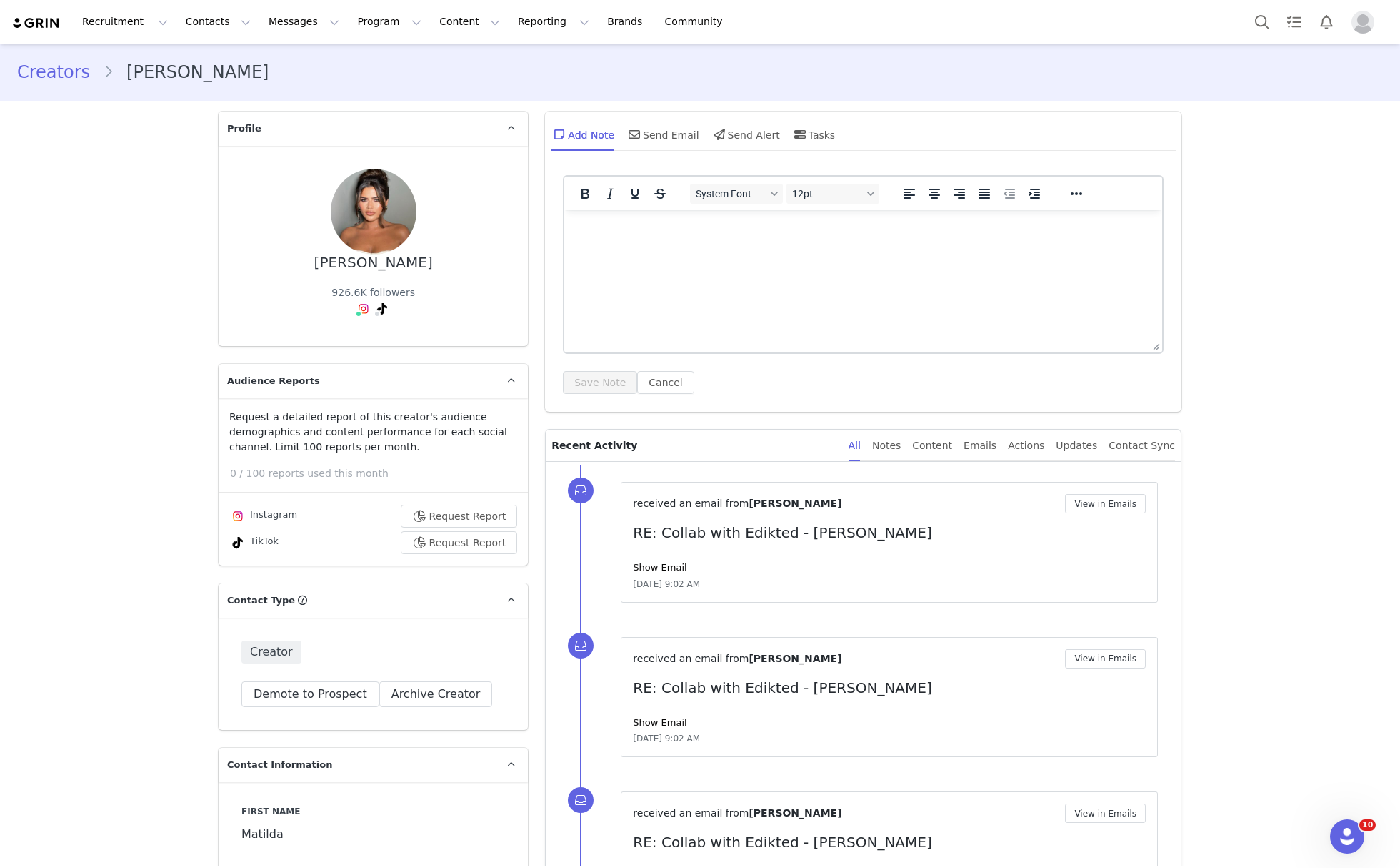
drag, startPoint x: 317, startPoint y: 257, endPoint x: 484, endPoint y: 273, distance: 167.8
click at [484, 273] on div "[PERSON_NAME] 926.6K followers TikTok ( @matildajdraper ) — Personal/Creator No…" at bounding box center [373, 245] width 264 height 154
copy div "[PERSON_NAME]"
